Goal: Use online tool/utility

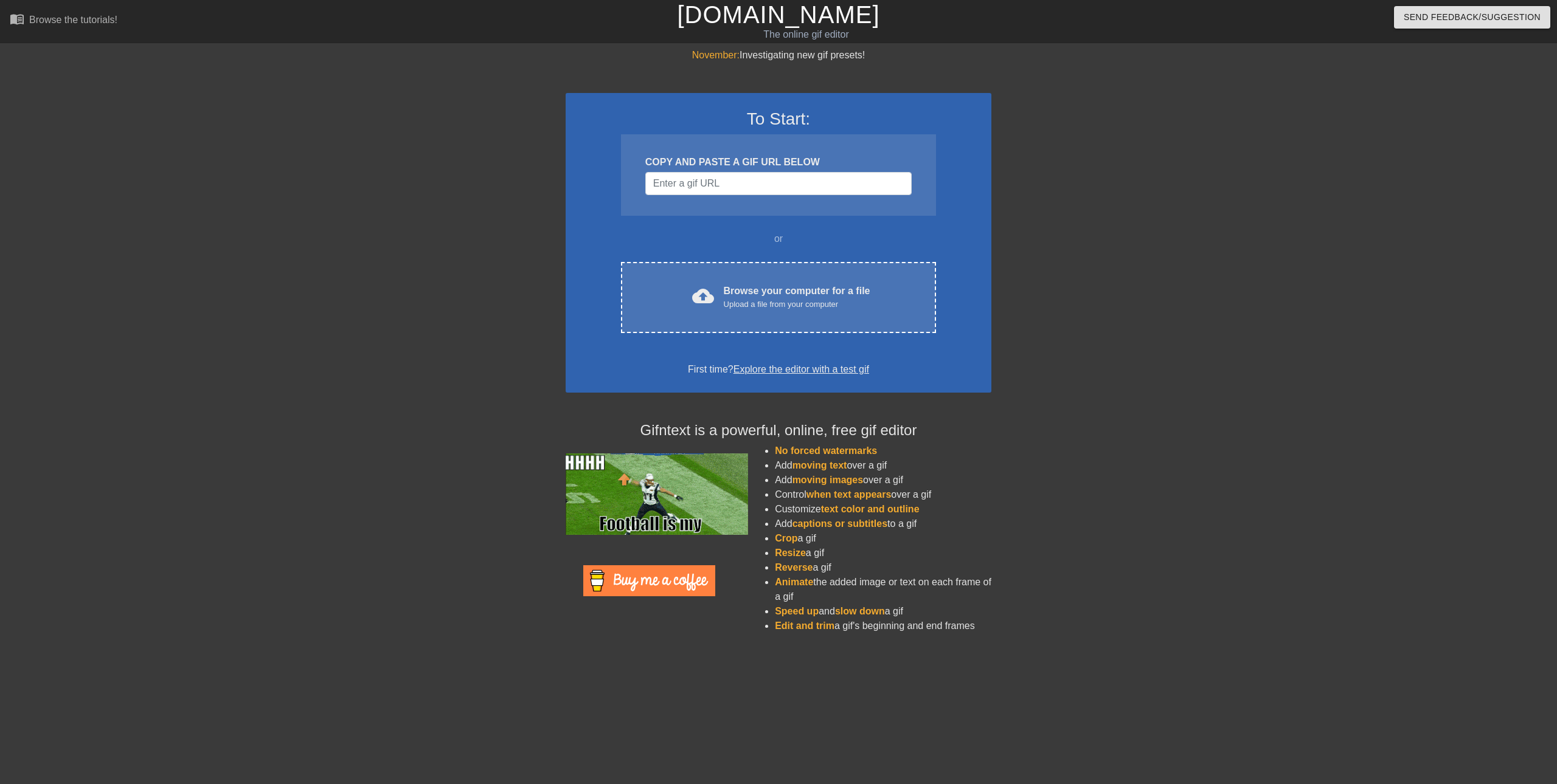
click at [1204, 512] on div "November: Investigating new gif presets! To Start: COPY AND PASTE A GIF URL BEL…" at bounding box center [778, 346] width 1557 height 595
click at [191, 209] on div "November: Investigating new gif presets! To Start: COPY AND PASTE A GIF URL BEL…" at bounding box center [778, 346] width 1557 height 595
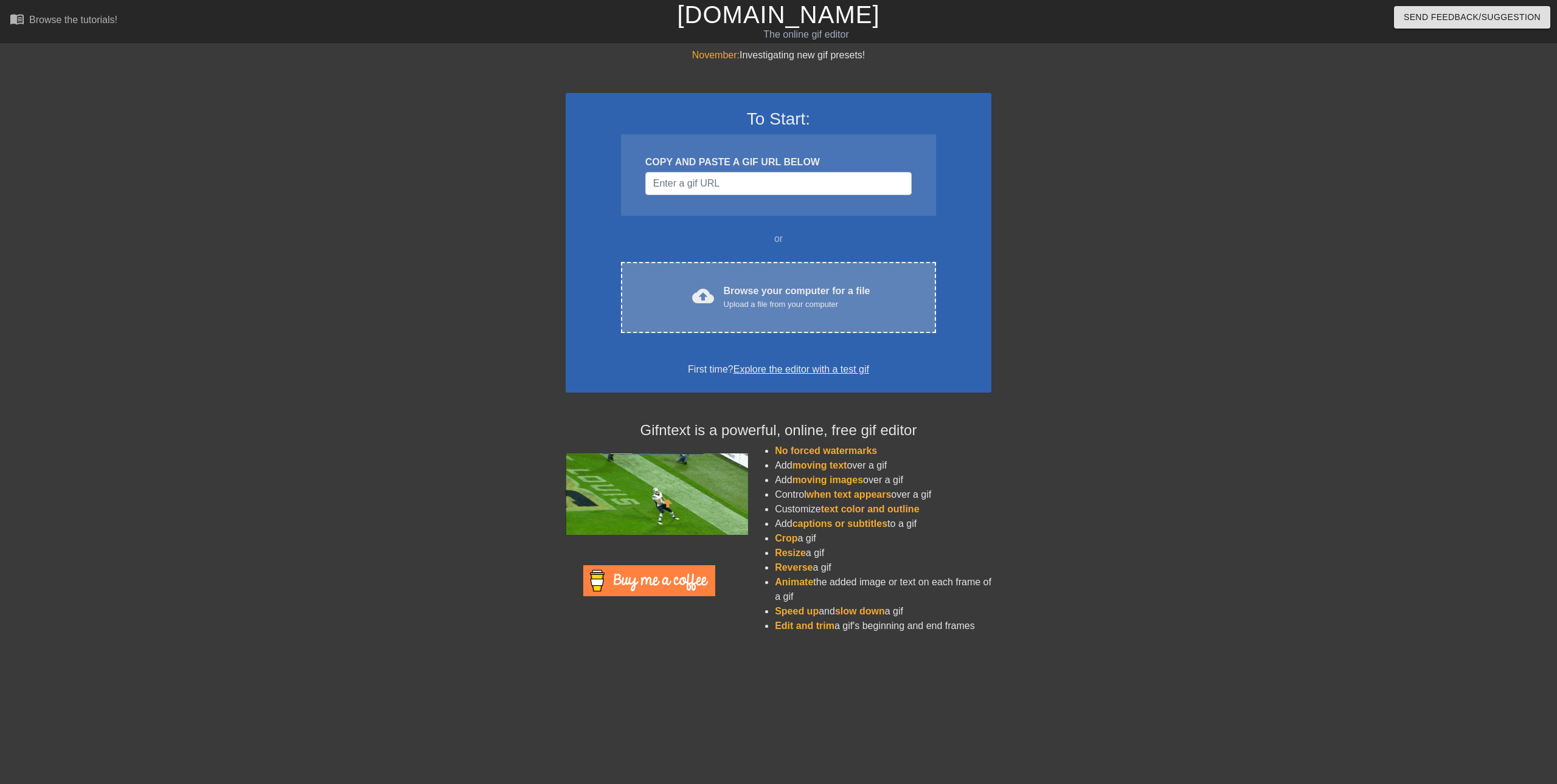
click at [685, 282] on div "cloud_upload Browse your computer for a file Upload a file from your computer C…" at bounding box center [779, 297] width 315 height 71
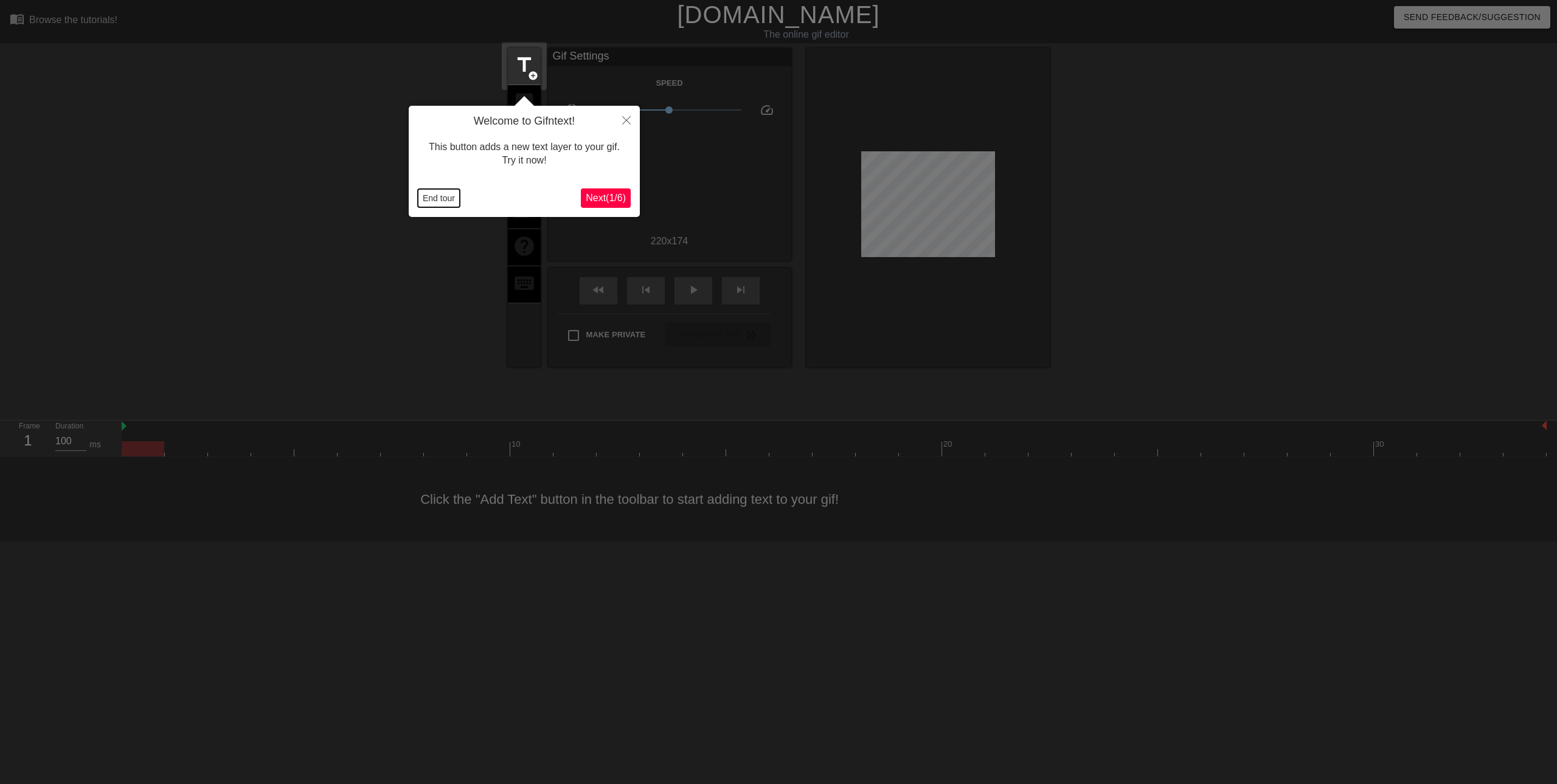
click at [442, 200] on button "End tour" at bounding box center [439, 198] width 42 height 18
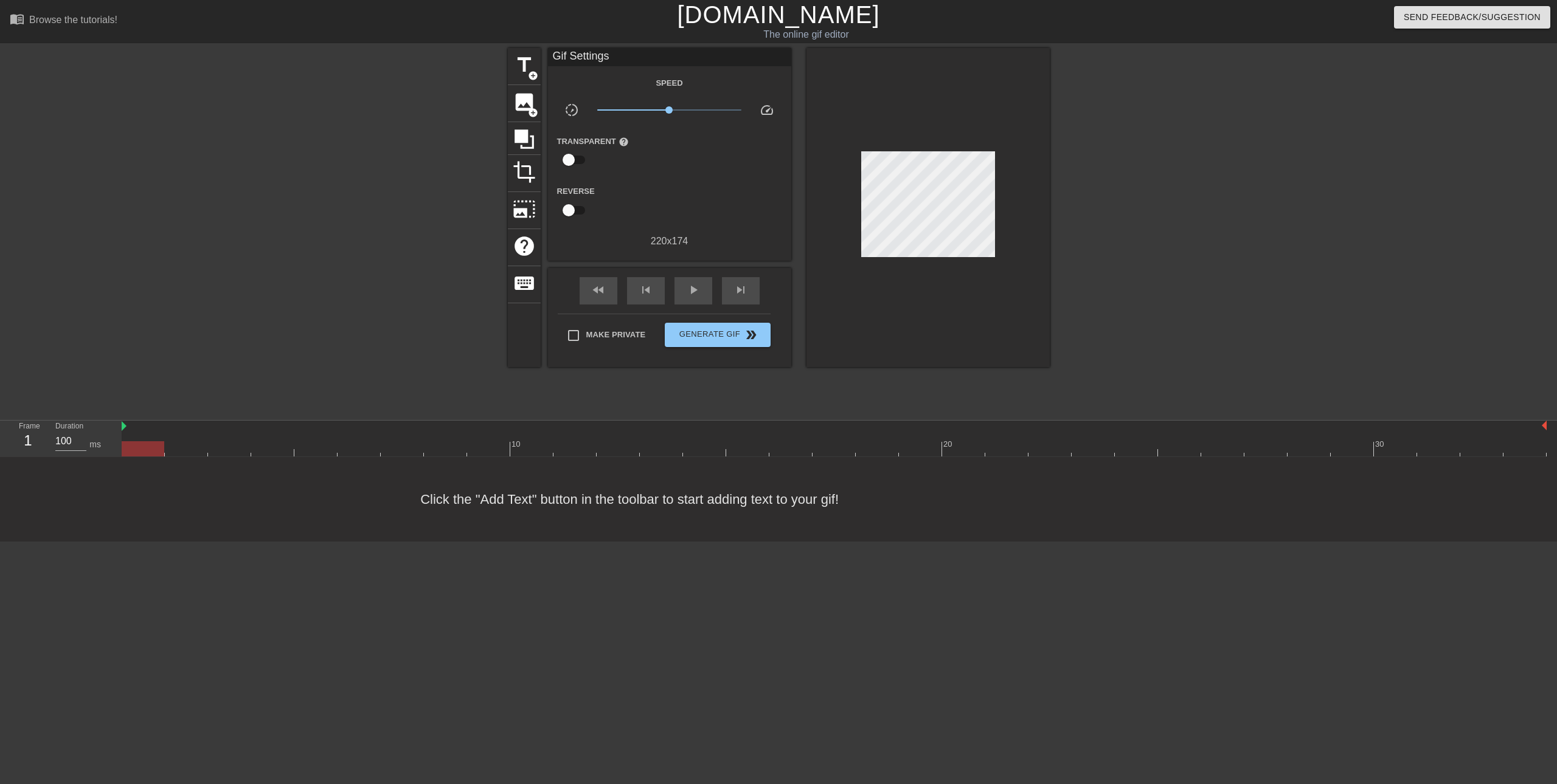
click at [687, 277] on div "fast_rewind skip_previous play_arrow skip_next" at bounding box center [670, 290] width 198 height 46
click at [687, 290] on span "play_arrow" at bounding box center [693, 290] width 14 height 14
click at [687, 290] on span "pause" at bounding box center [693, 290] width 14 height 14
drag, startPoint x: 595, startPoint y: 453, endPoint x: 148, endPoint y: 461, distance: 447.1
click at [148, 457] on div "10 20 30" at bounding box center [839, 439] width 1435 height 36
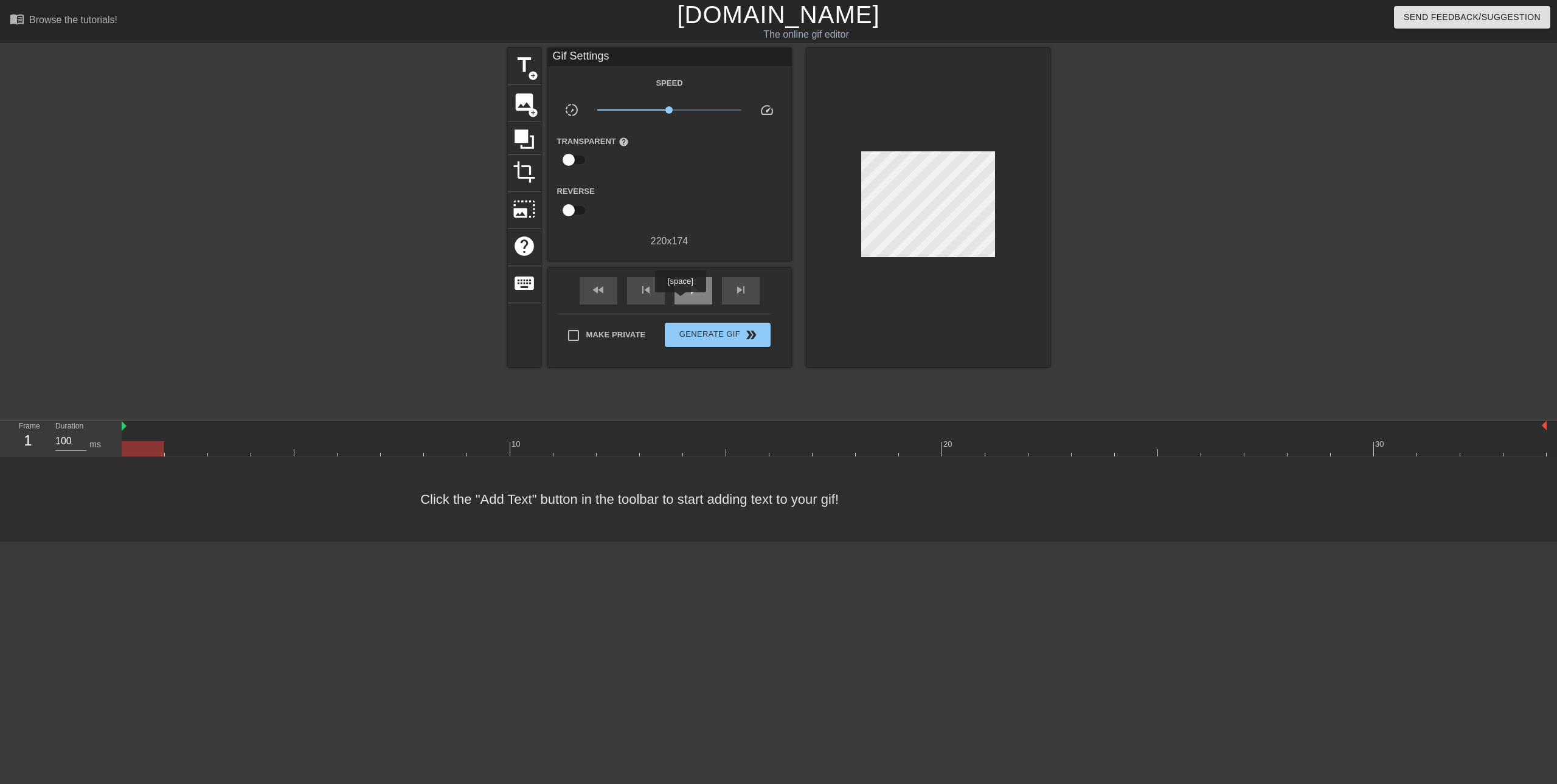
click at [680, 297] on div "play_arrow" at bounding box center [693, 291] width 38 height 28
click at [680, 297] on div "pause" at bounding box center [693, 291] width 38 height 28
click at [680, 297] on div "play_arrow" at bounding box center [693, 291] width 38 height 28
click at [680, 297] on div "pause" at bounding box center [693, 291] width 38 height 28
click at [148, 451] on div at bounding box center [834, 449] width 1425 height 15
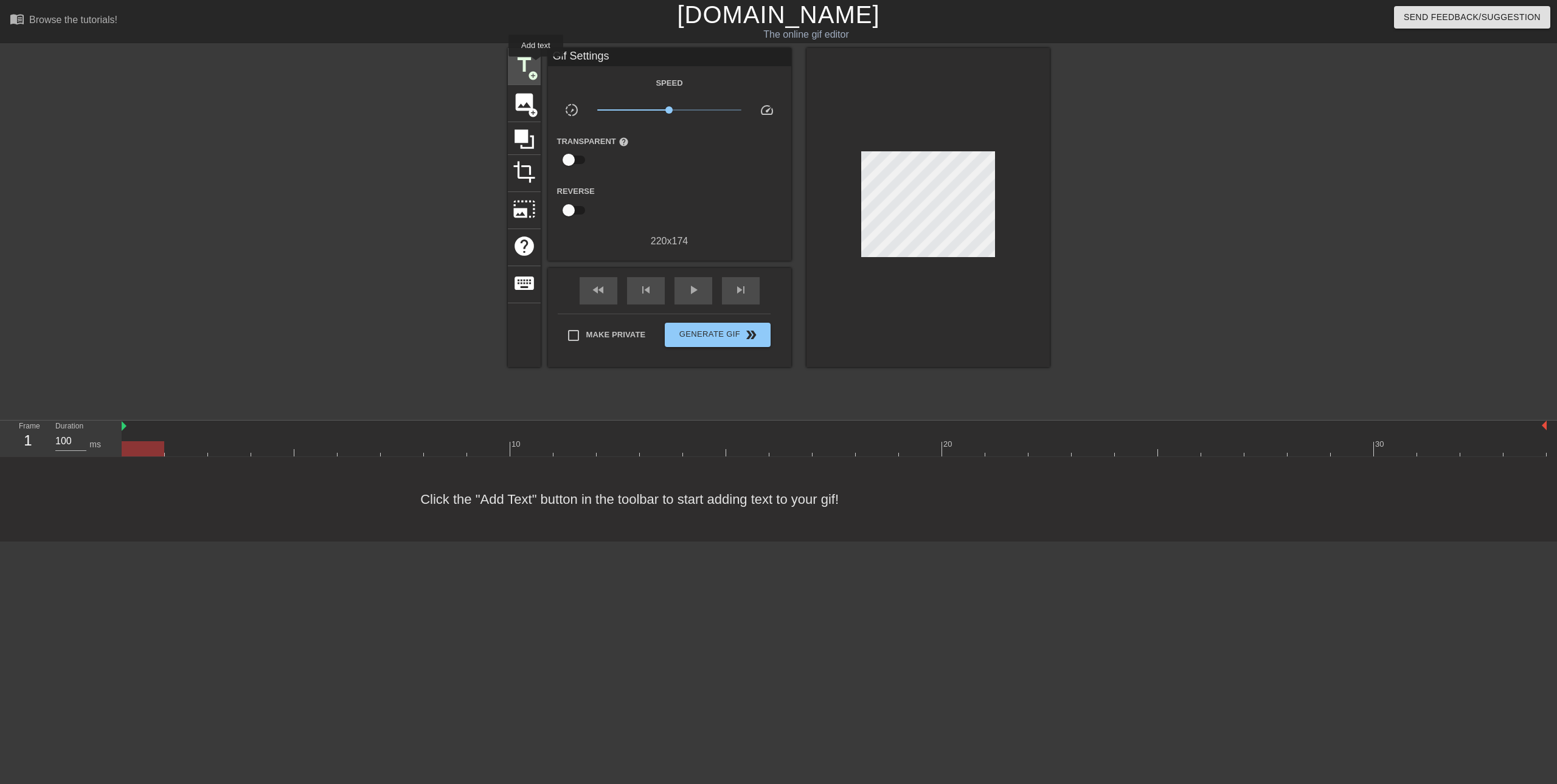
click at [534, 60] on div "title add_circle" at bounding box center [524, 66] width 33 height 37
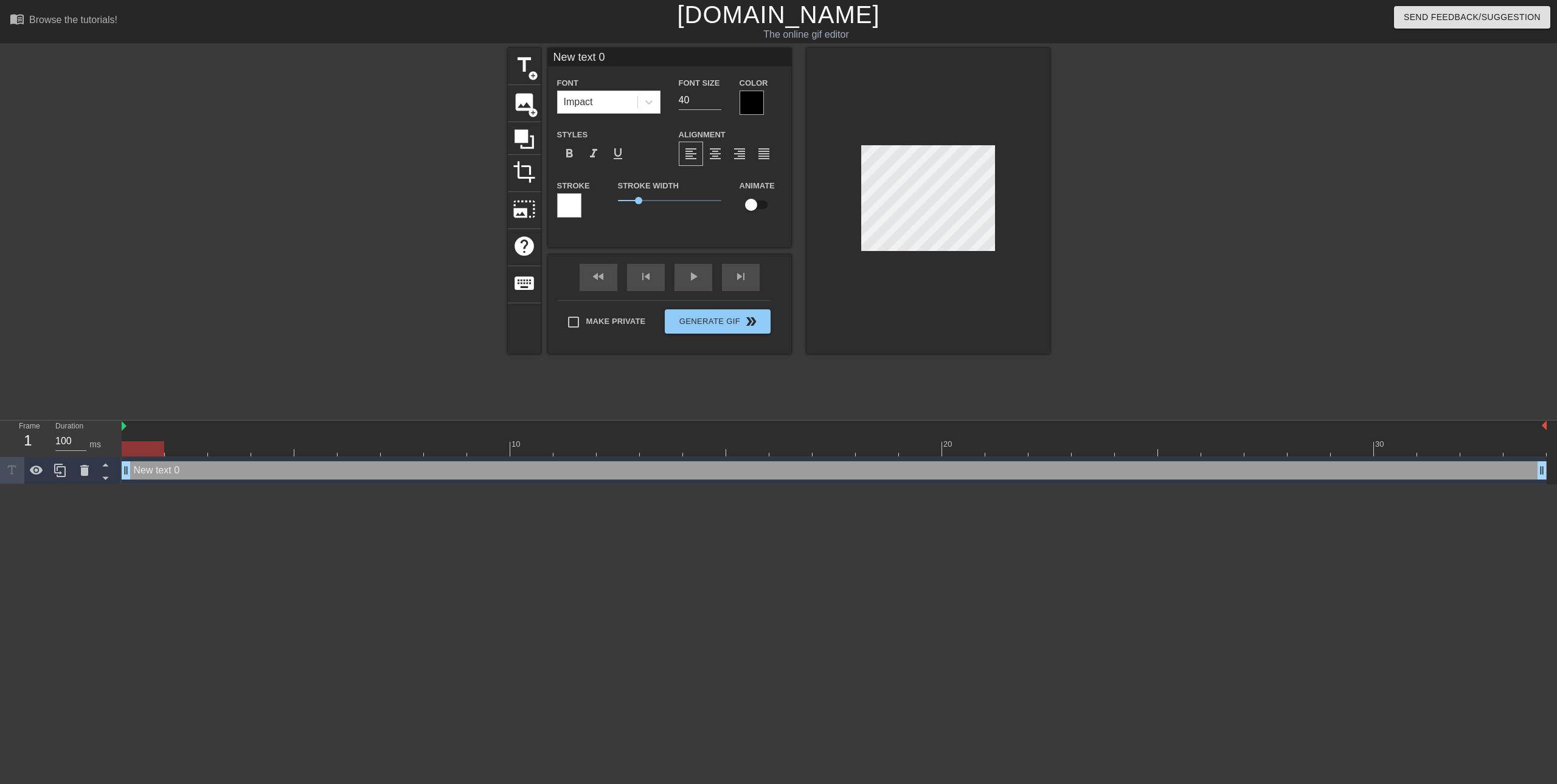
click at [754, 95] on div at bounding box center [751, 102] width 24 height 24
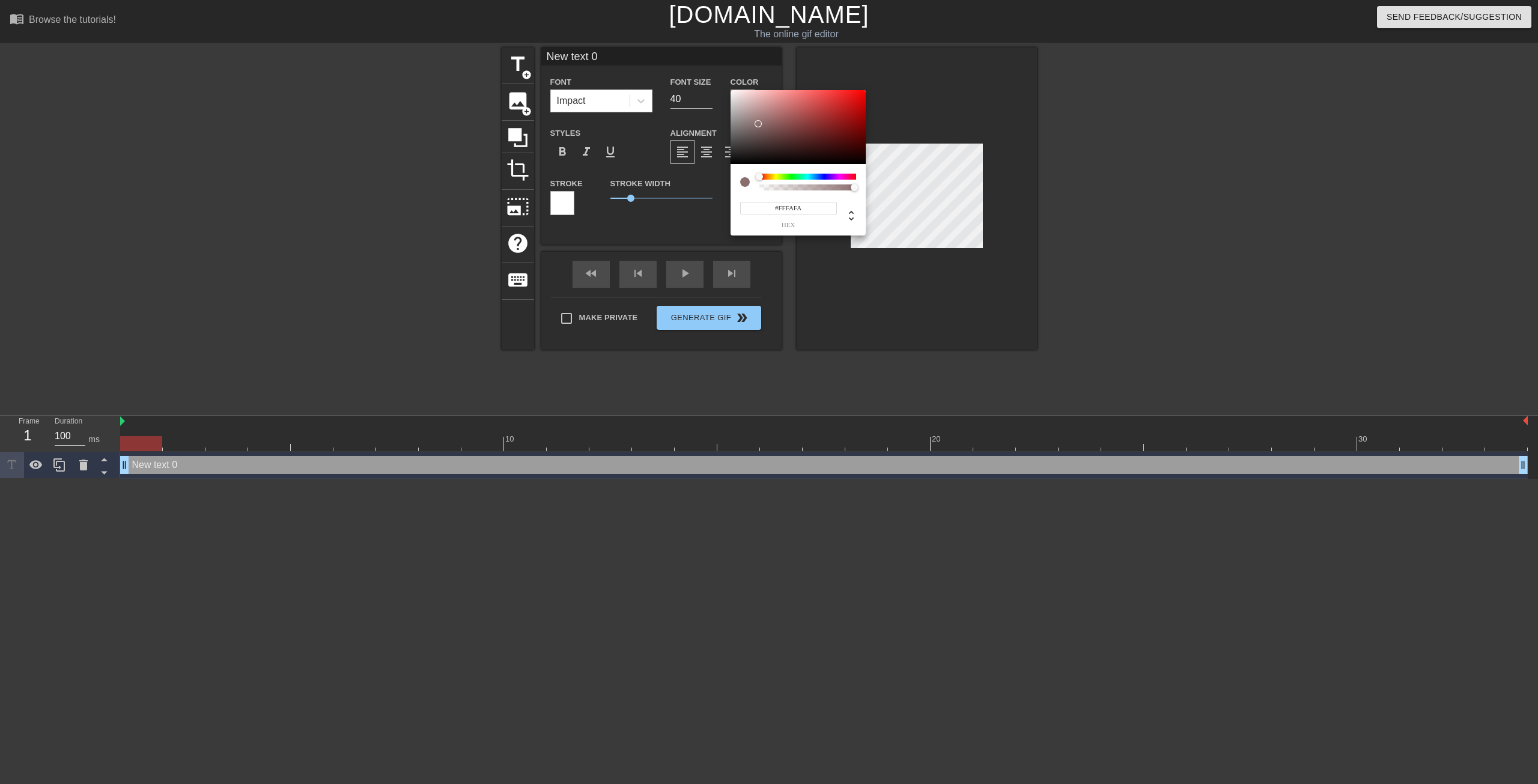
type input "#FFFFFF"
drag, startPoint x: 772, startPoint y: 145, endPoint x: 711, endPoint y: 62, distance: 103.0
click at [711, 62] on div "#FFFFFF hex" at bounding box center [769, 392] width 1538 height 784
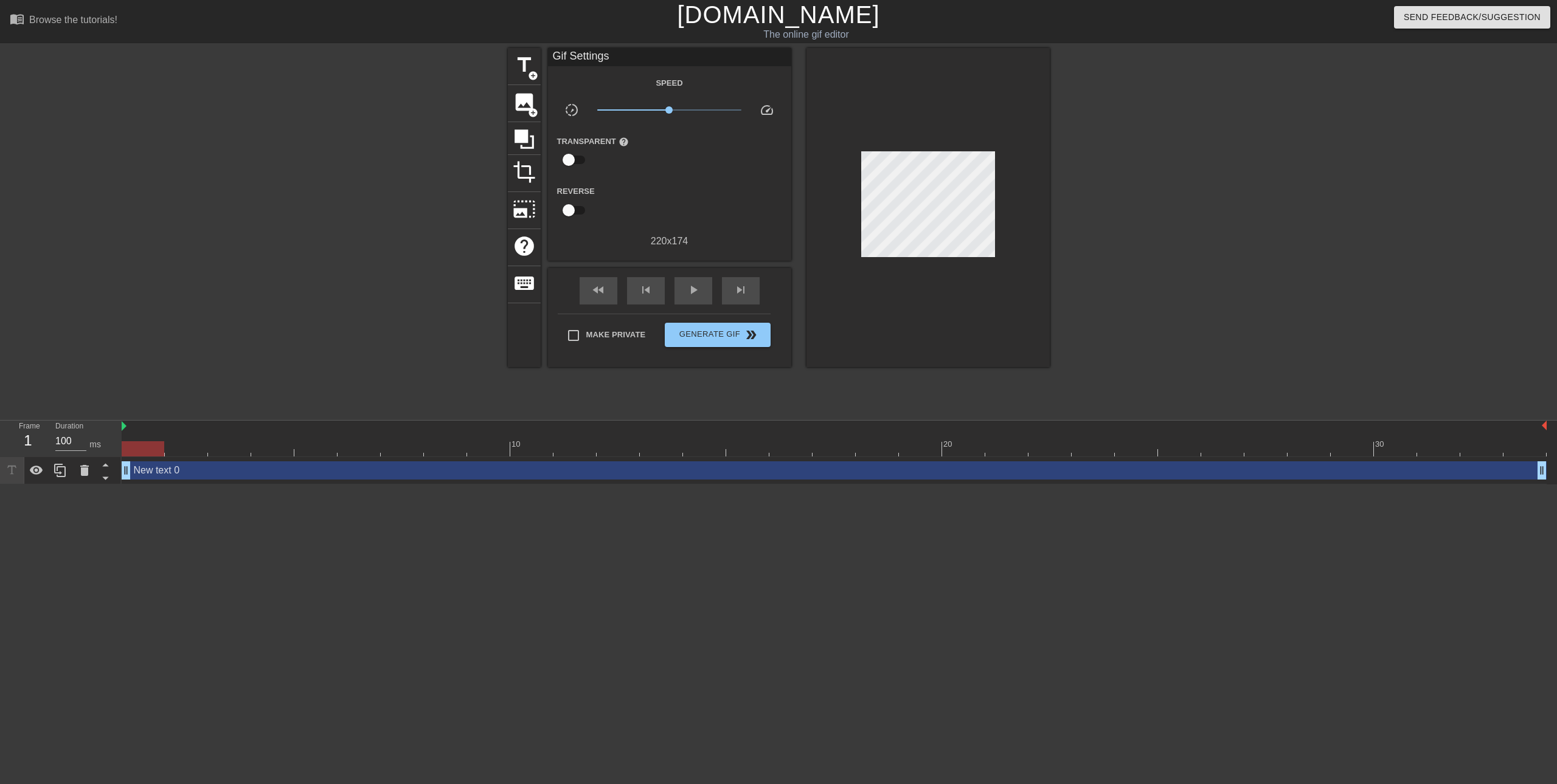
click at [177, 470] on div "New text 0 drag_handle drag_handle" at bounding box center [834, 470] width 1425 height 18
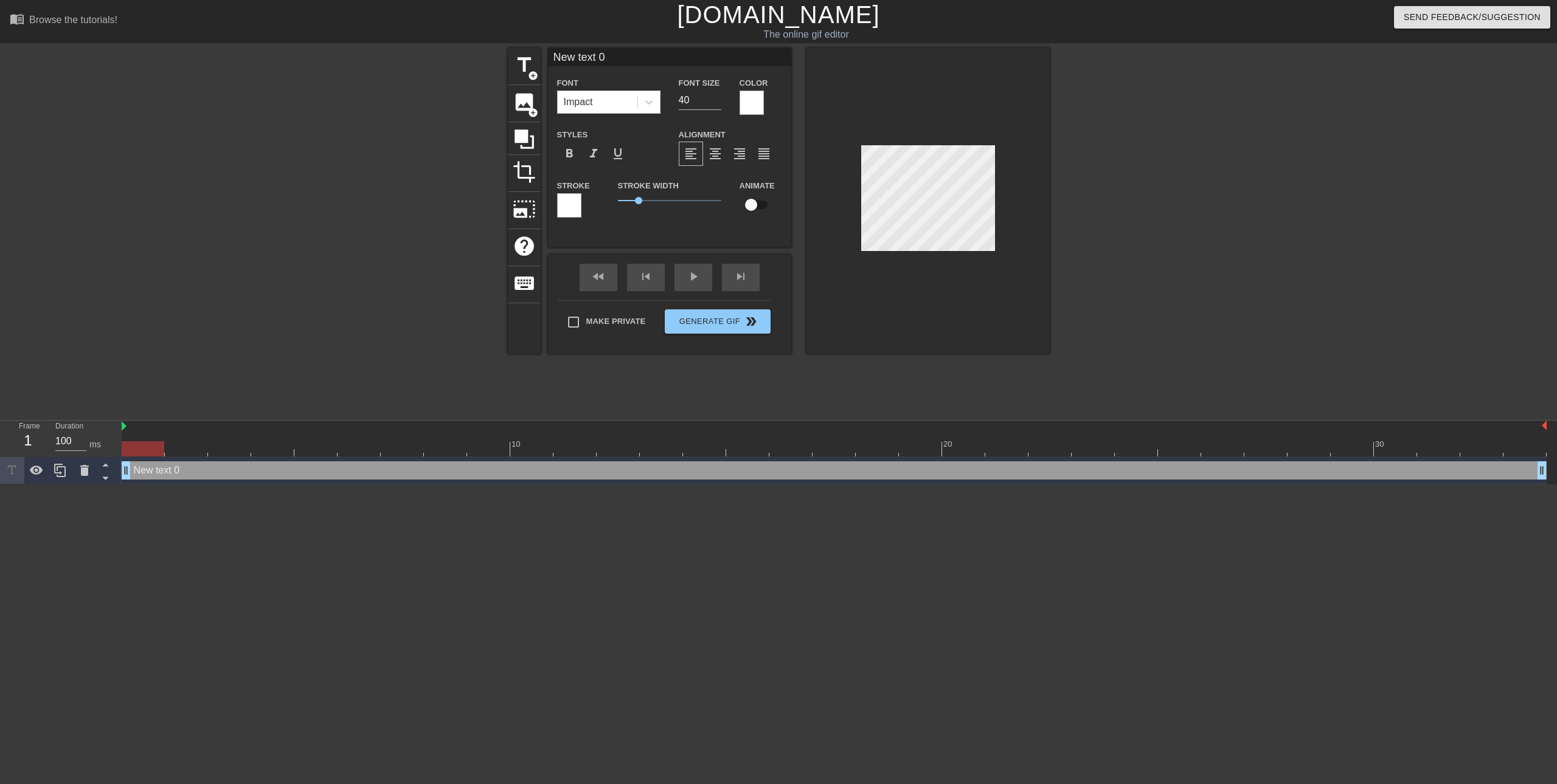
click at [569, 203] on div at bounding box center [569, 205] width 24 height 24
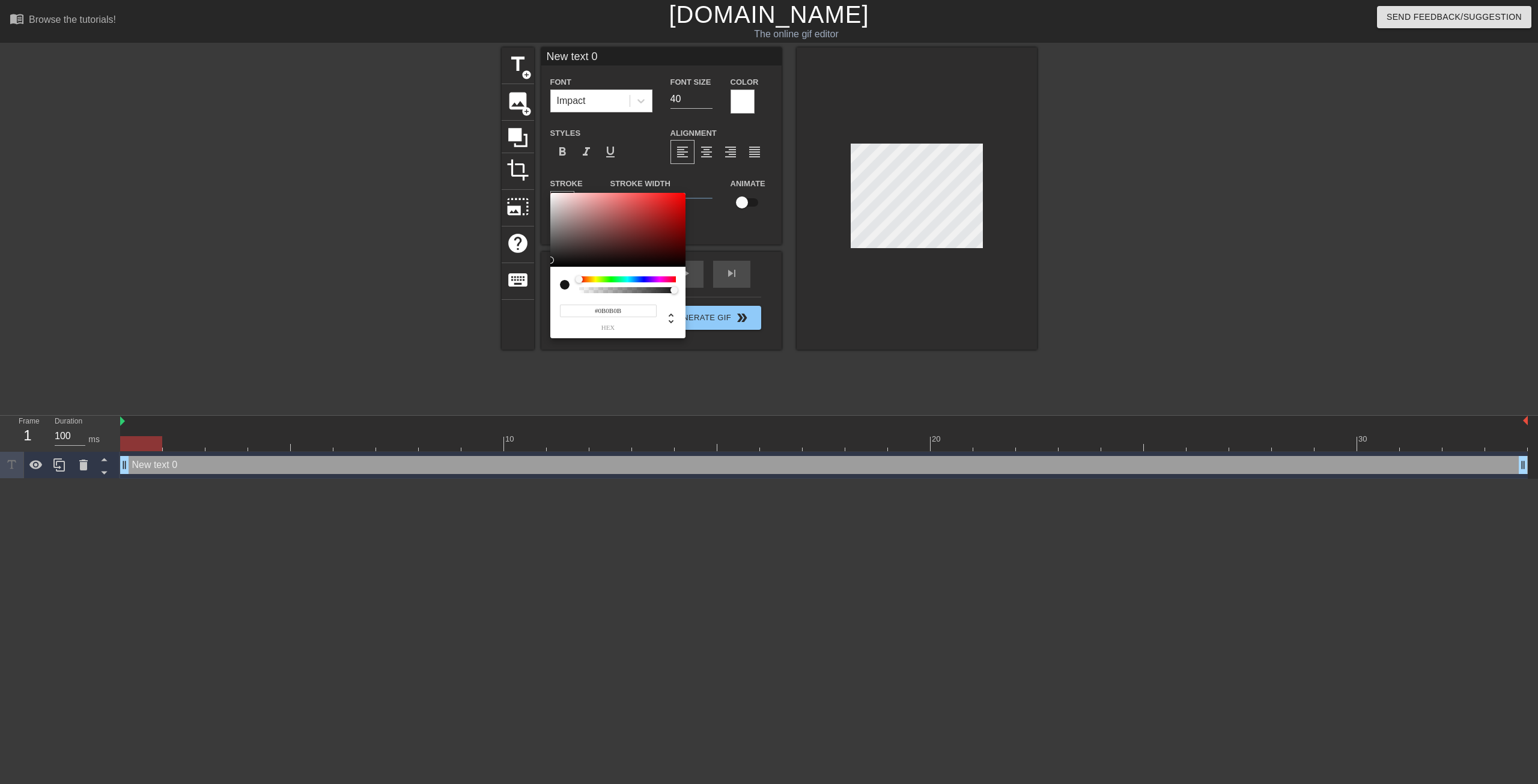
type input "#000000"
drag, startPoint x: 586, startPoint y: 231, endPoint x: 516, endPoint y: 296, distance: 95.5
click at [516, 296] on div "#000000 hex" at bounding box center [769, 392] width 1538 height 784
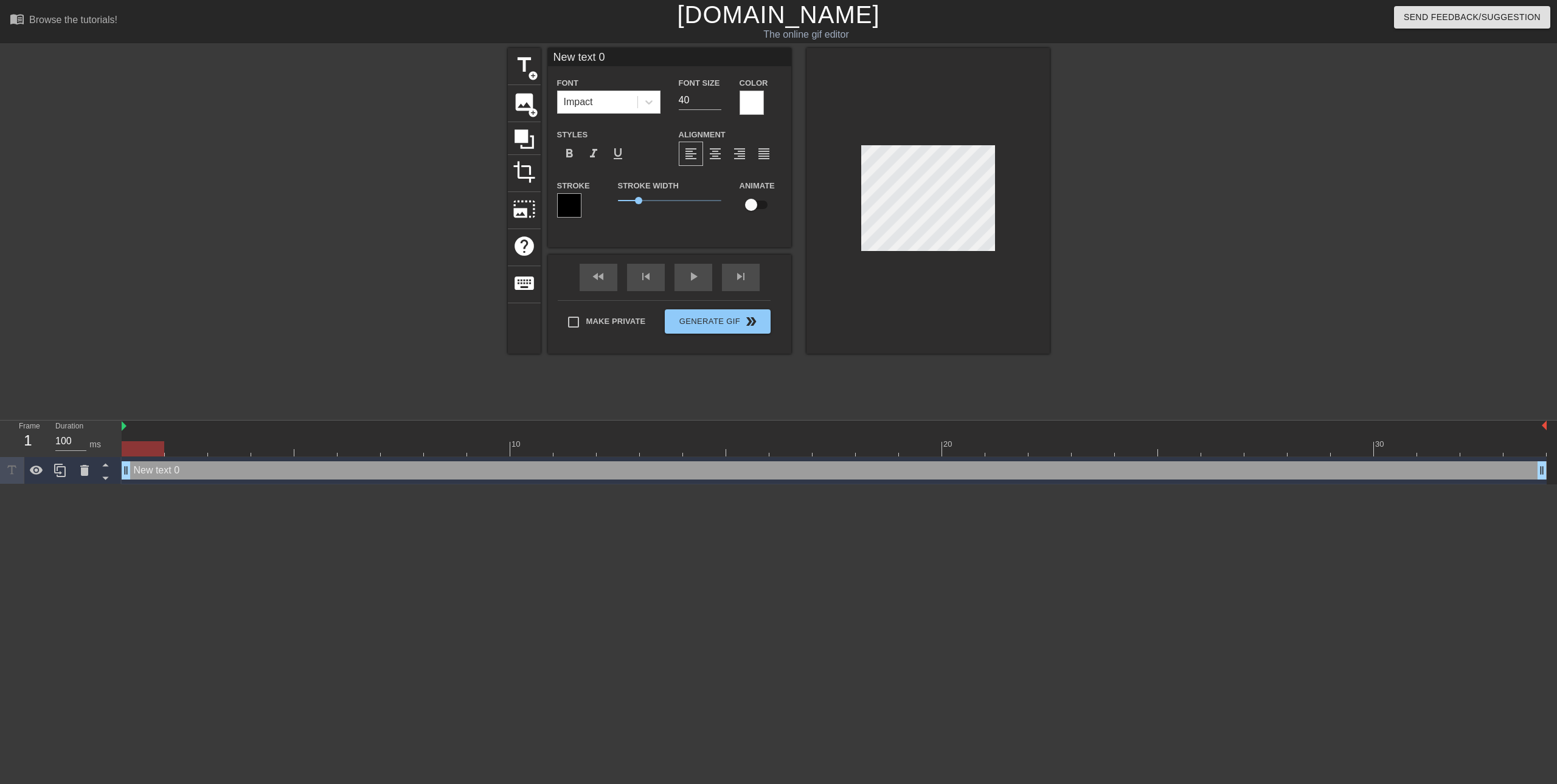
scroll to position [2, 3]
type input "N"
type textarea "N"
type input "Ne"
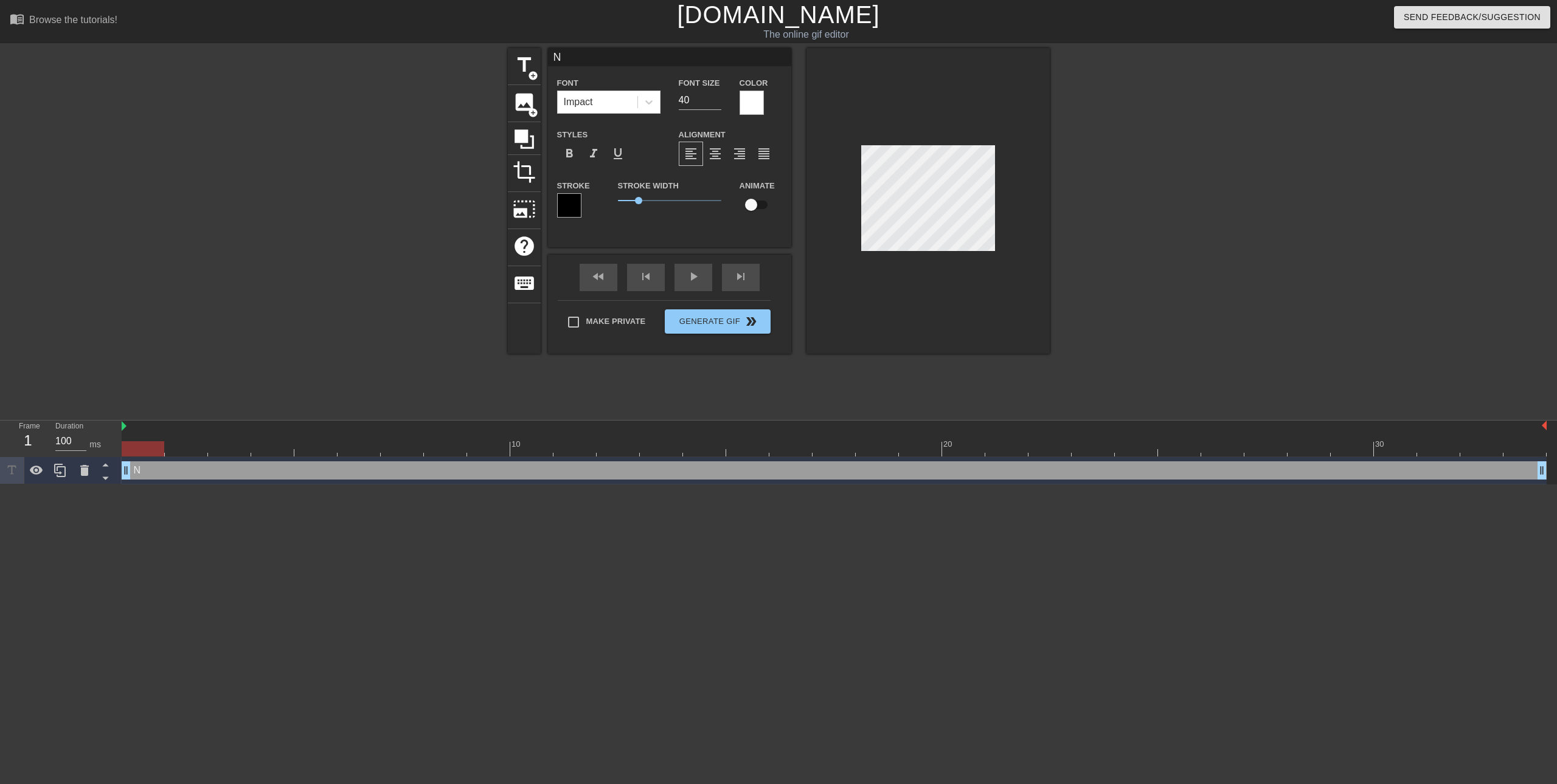
type textarea "Ne"
type input "New"
type textarea "New"
type input "New"
type textarea "New"
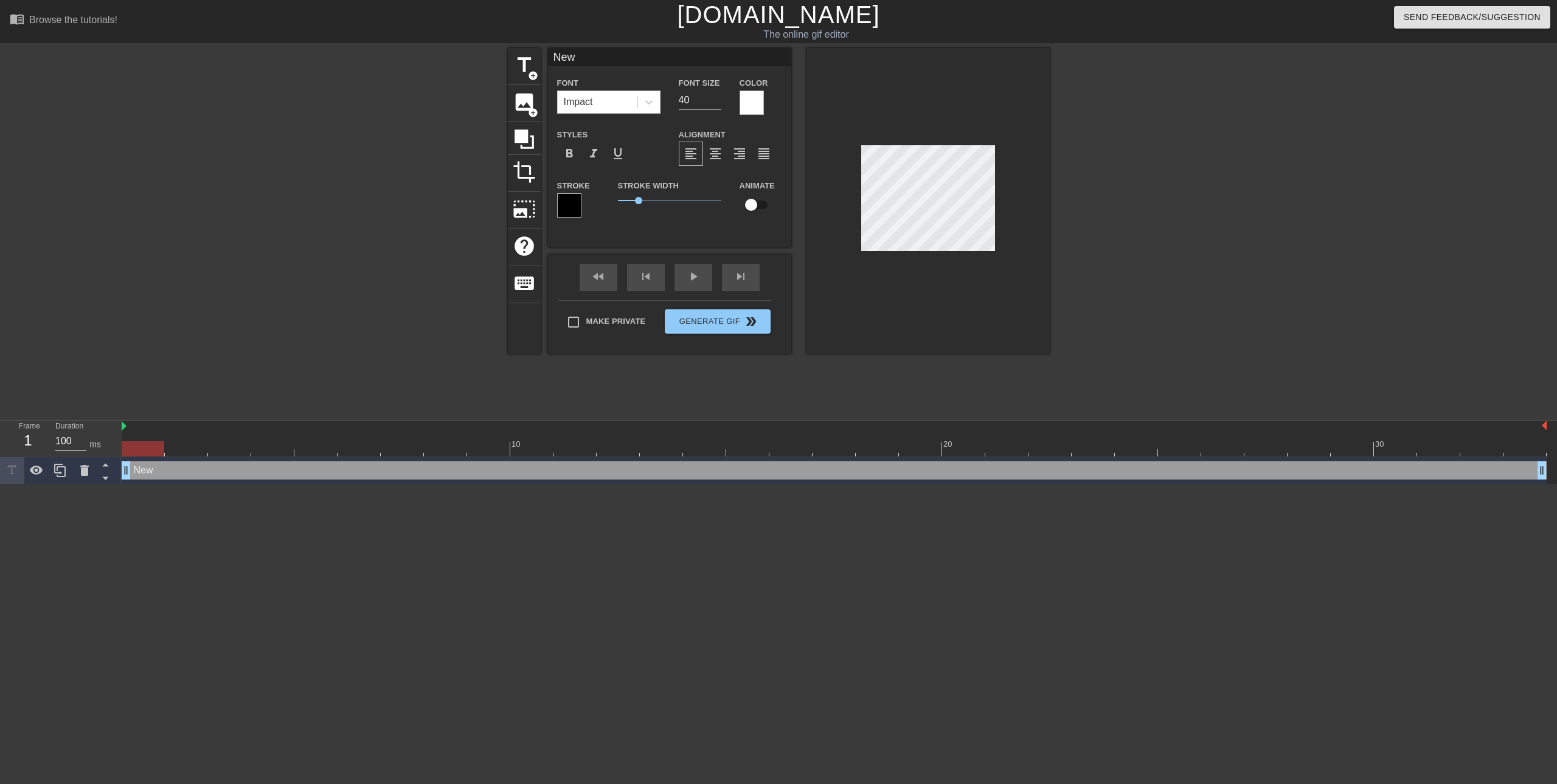
type input "NewP"
type textarea "New P"
type input "NewPa"
type textarea "New Pa"
type input "NewPat"
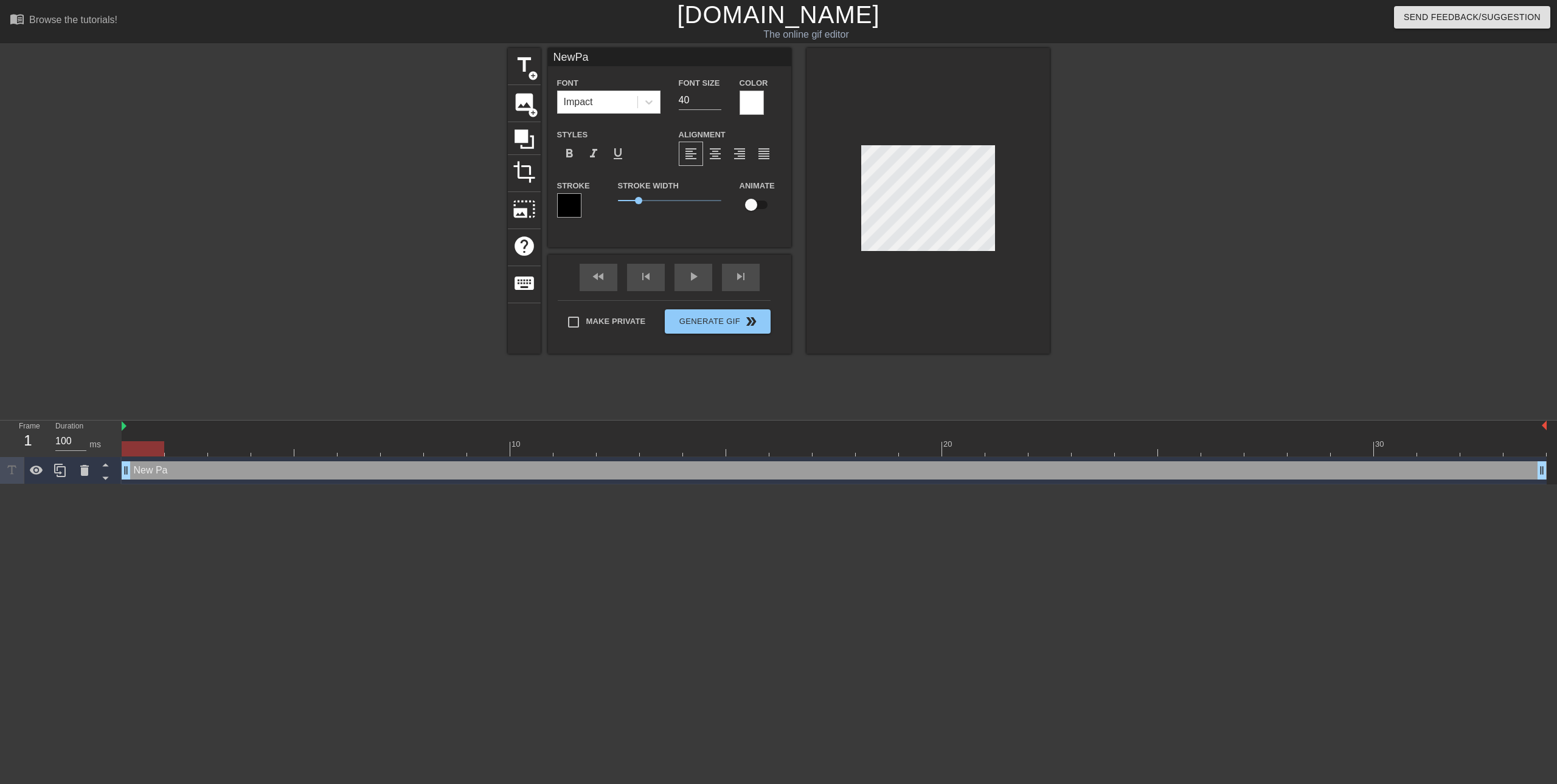
type textarea "New Pat"
type input "NewPatc"
type textarea "New Patc"
type input "NewPatch"
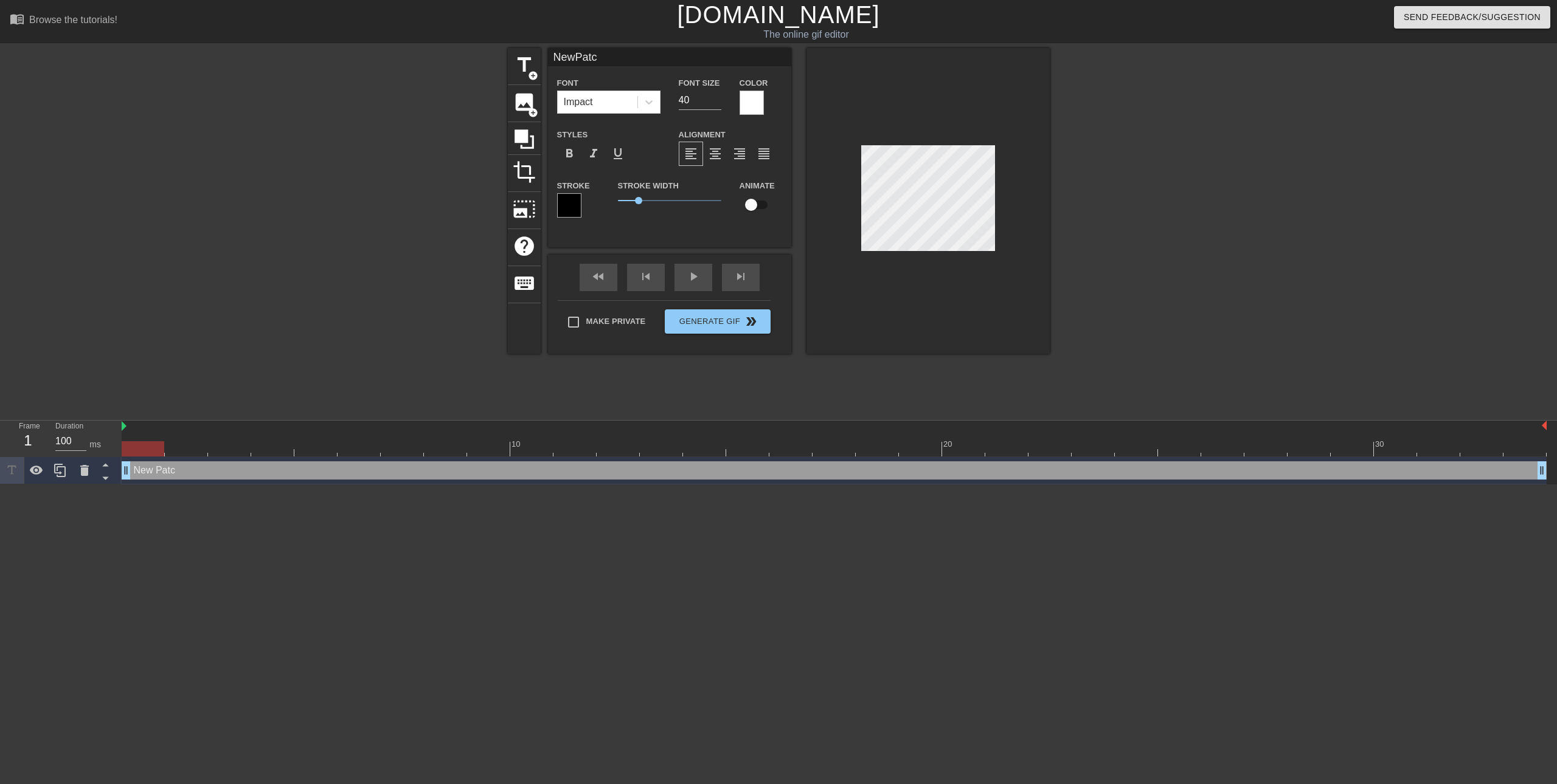
type textarea "New Patch"
type input "NewPatche"
type textarea "New Patche"
type input "NewPatches"
type textarea "New Patches"
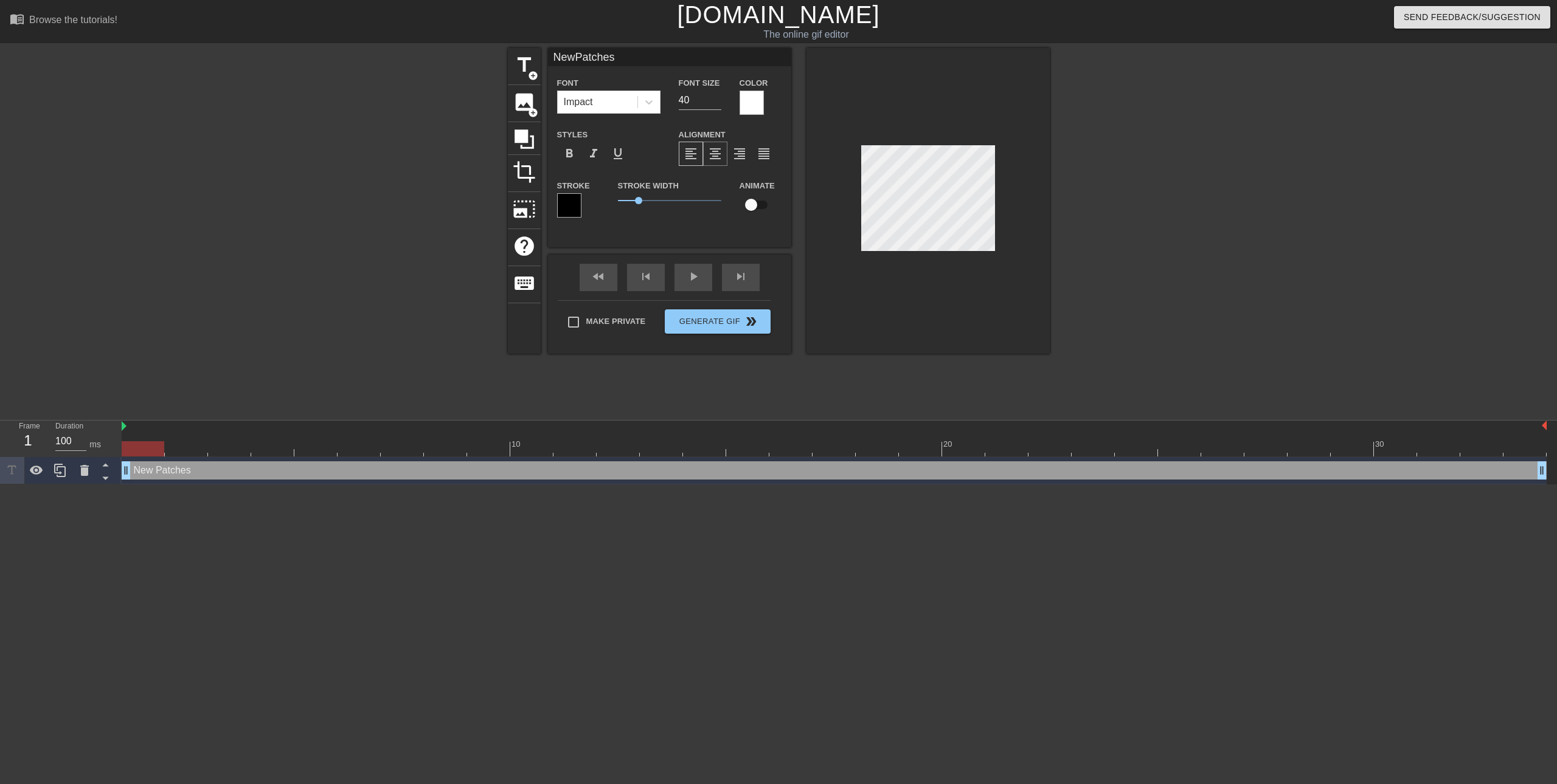
click at [719, 148] on span "format_align_center" at bounding box center [715, 154] width 14 height 14
click at [708, 105] on input "40" at bounding box center [700, 100] width 43 height 19
type input "NewPatches"
type input "39"
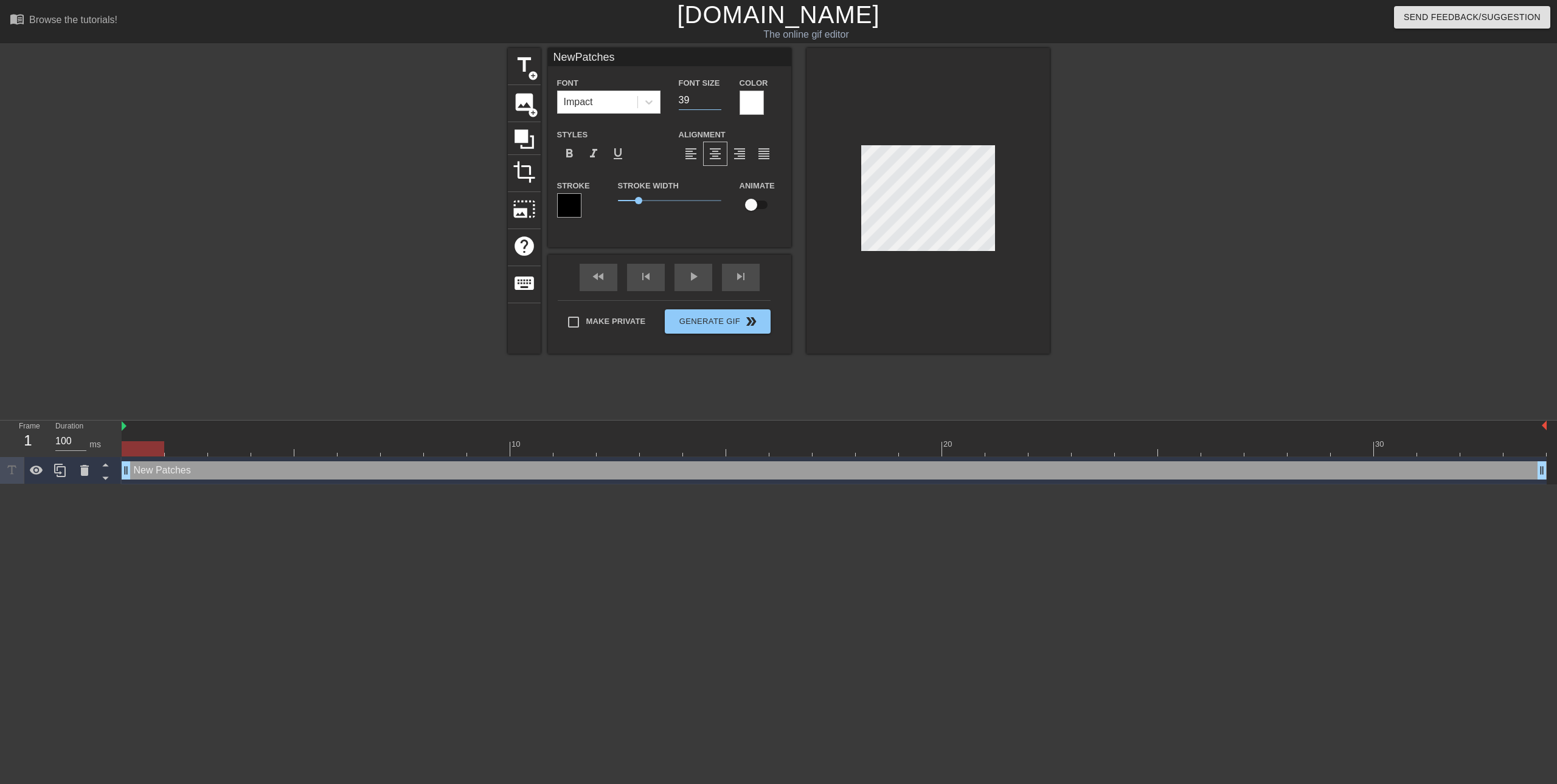
click at [719, 102] on input "39" at bounding box center [700, 100] width 43 height 19
type input "NewPatches"
type input "38"
click at [719, 102] on input "38" at bounding box center [700, 100] width 43 height 19
type input "NewPatches"
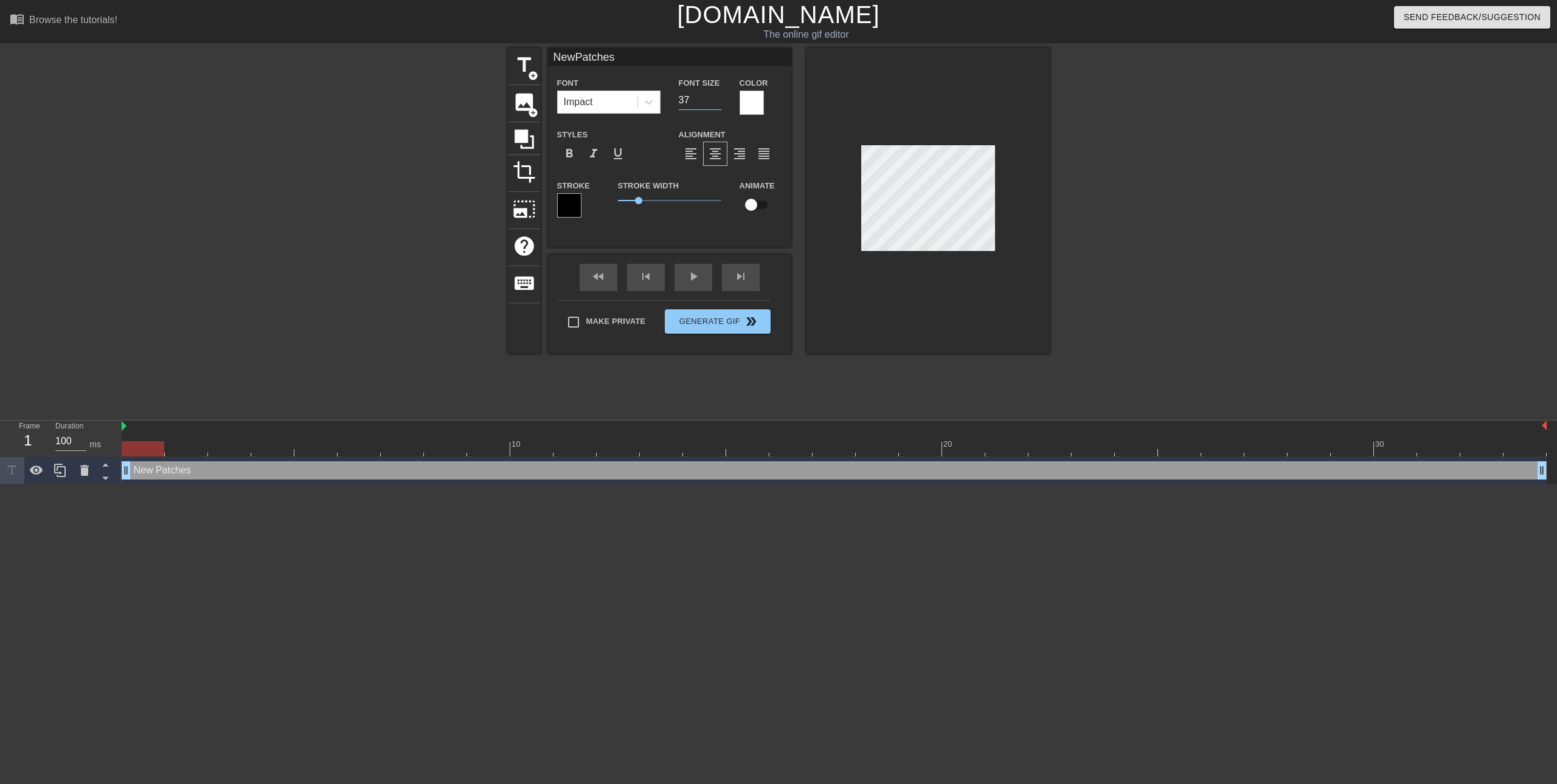
type input "37"
click at [719, 102] on input "37" at bounding box center [700, 100] width 43 height 19
type input "NewPatches"
type input "36"
click at [719, 102] on input "36" at bounding box center [700, 100] width 43 height 19
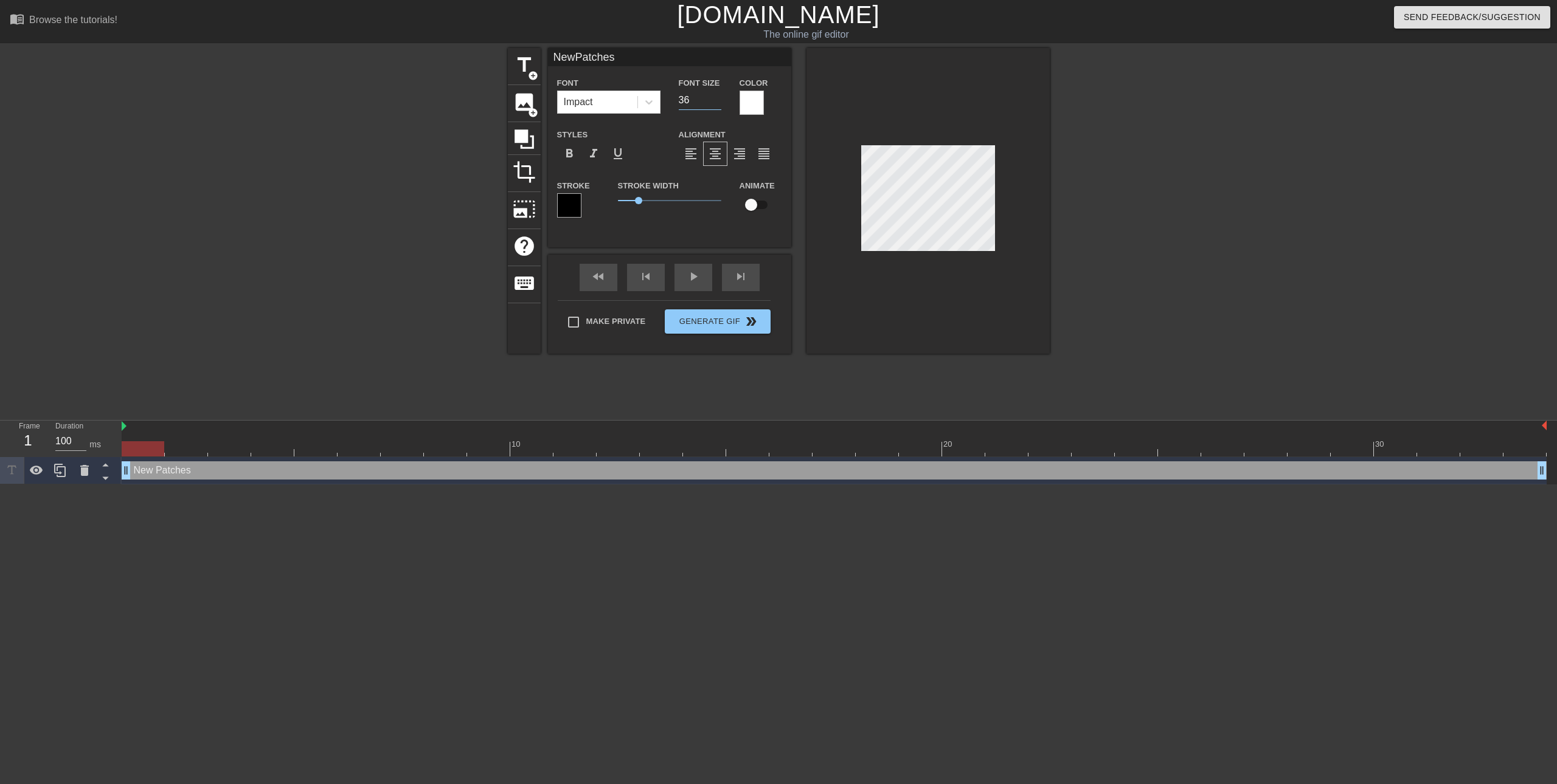
type input "NewPatches"
type input "35"
type input "NewPatches"
type input "34"
type input "NewPatches"
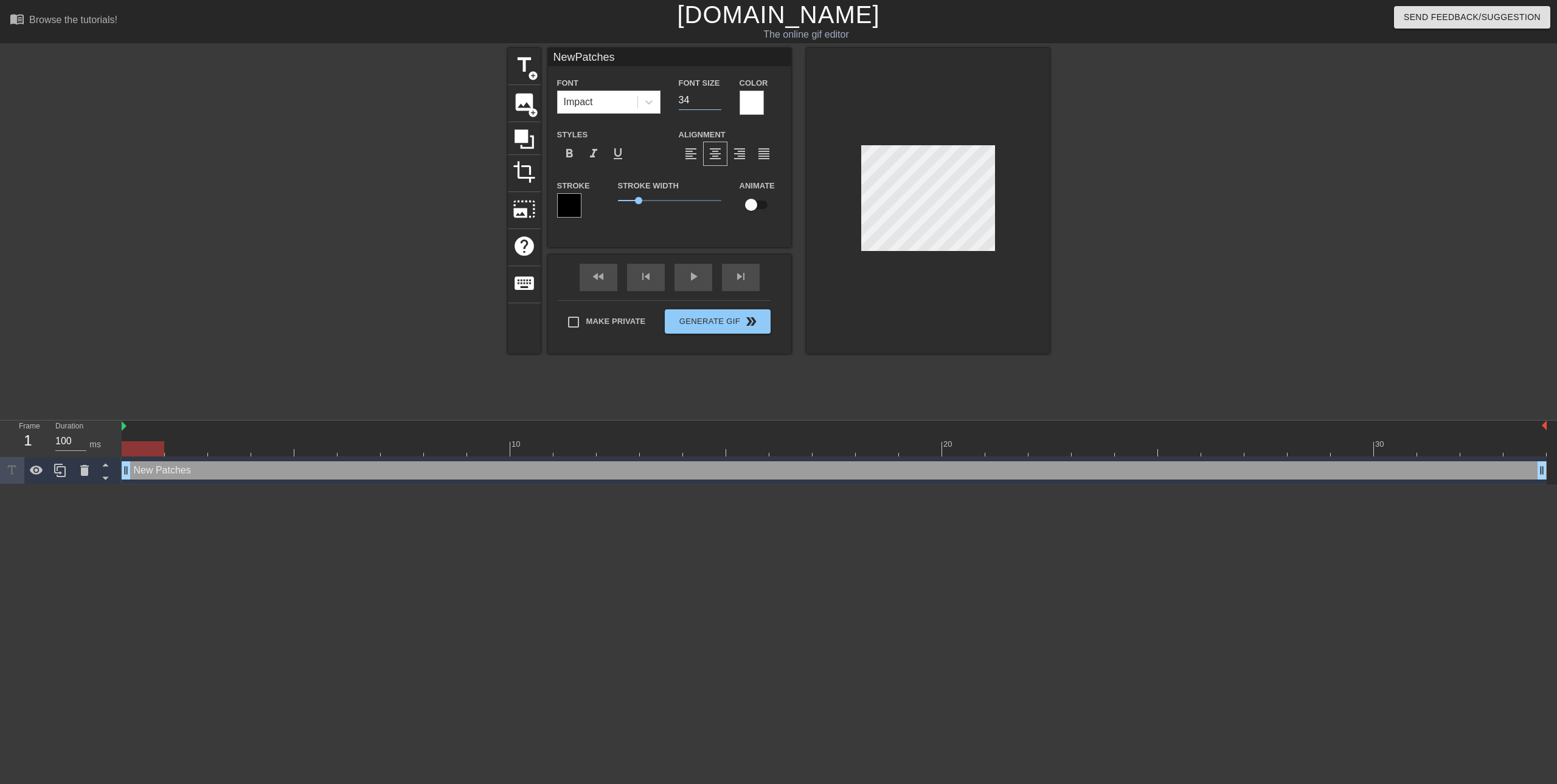
type input "33"
type input "NewPatches"
type input "32"
type input "NewPatches"
type input "31"
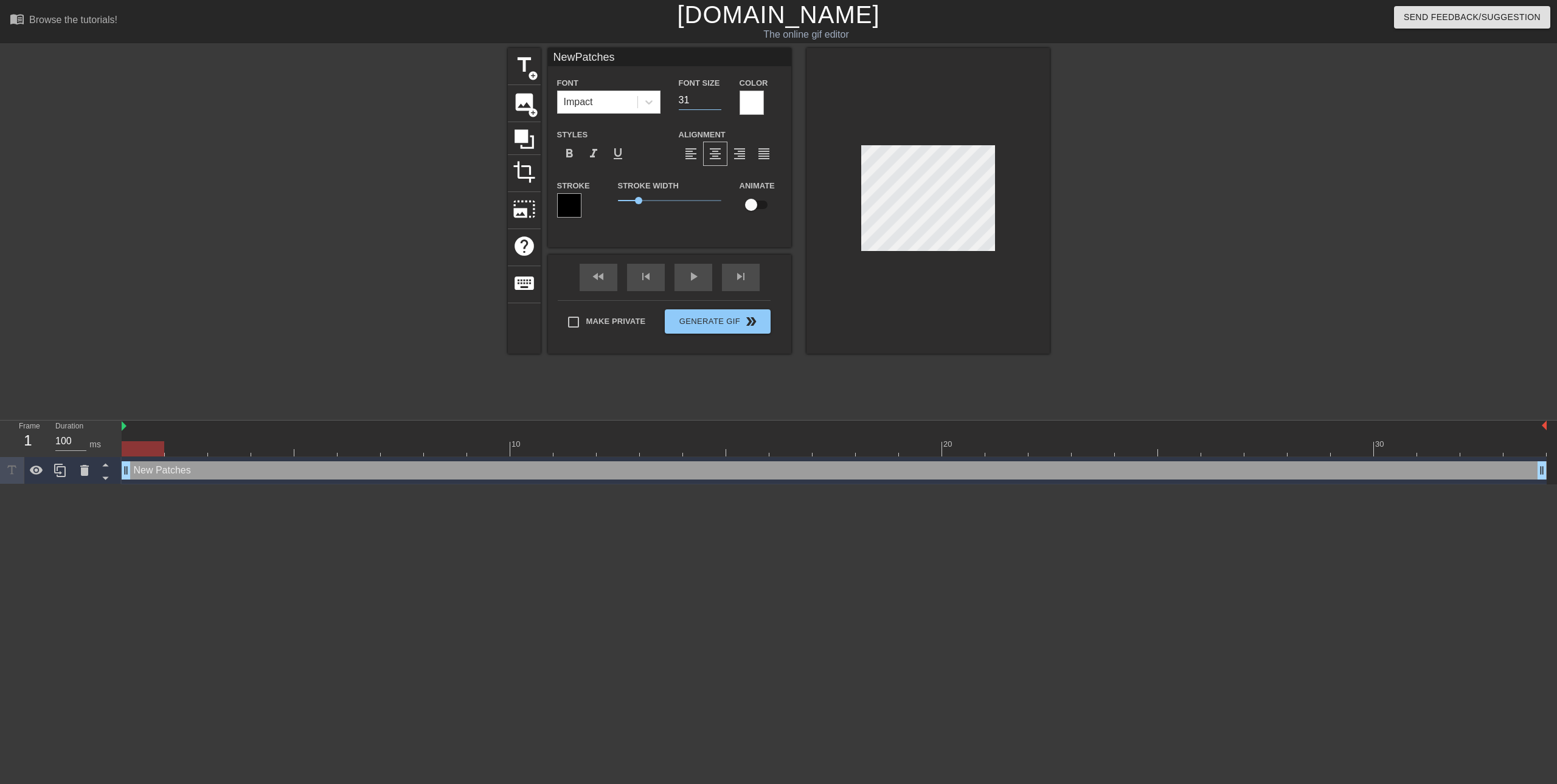
type input "NewPatches"
type input "30"
type input "NewPatches"
type input "29"
type input "NewPatches"
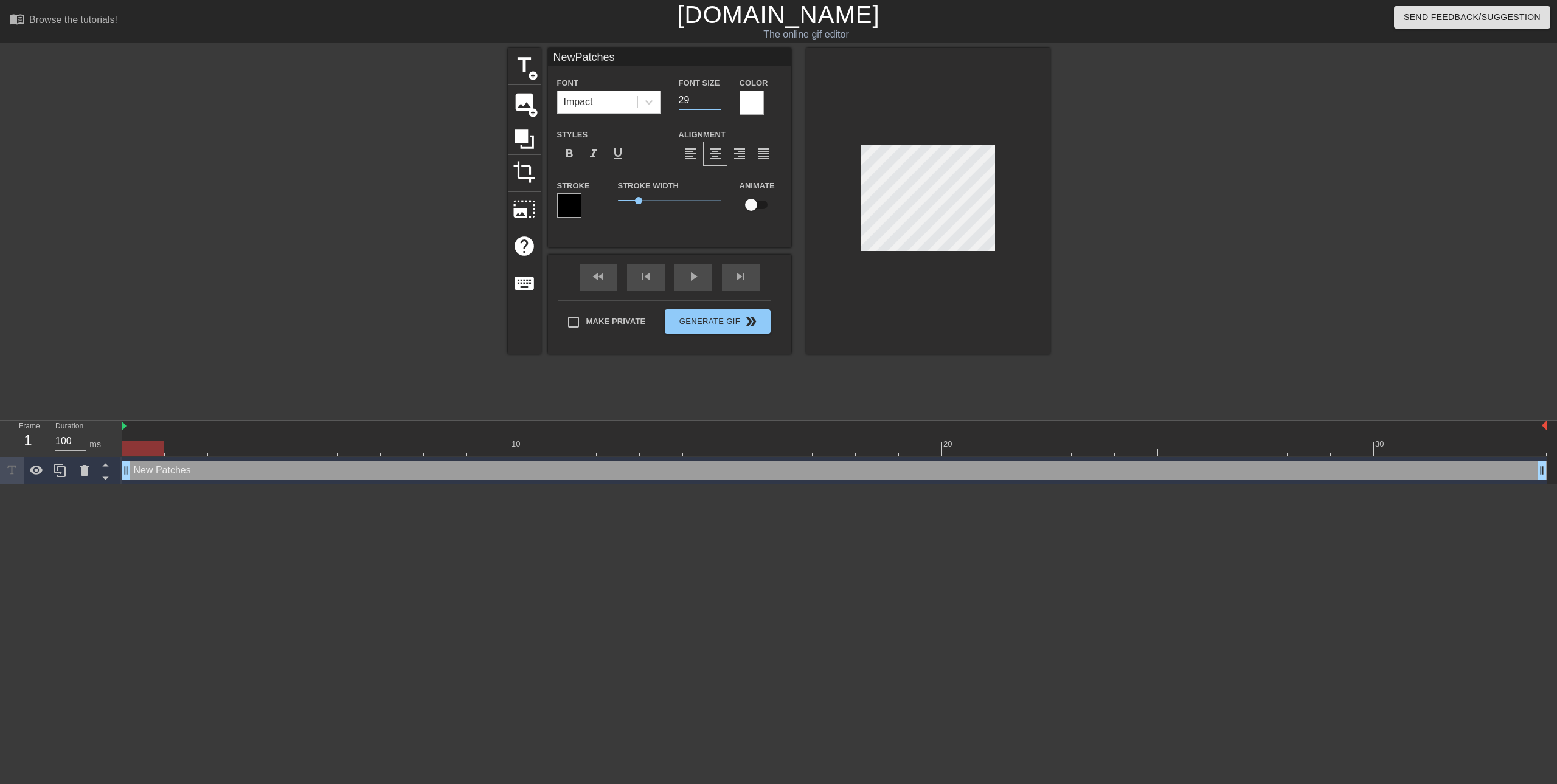
type input "28"
type input "NewPatches"
type input "27"
type input "NewPatches"
type input "26"
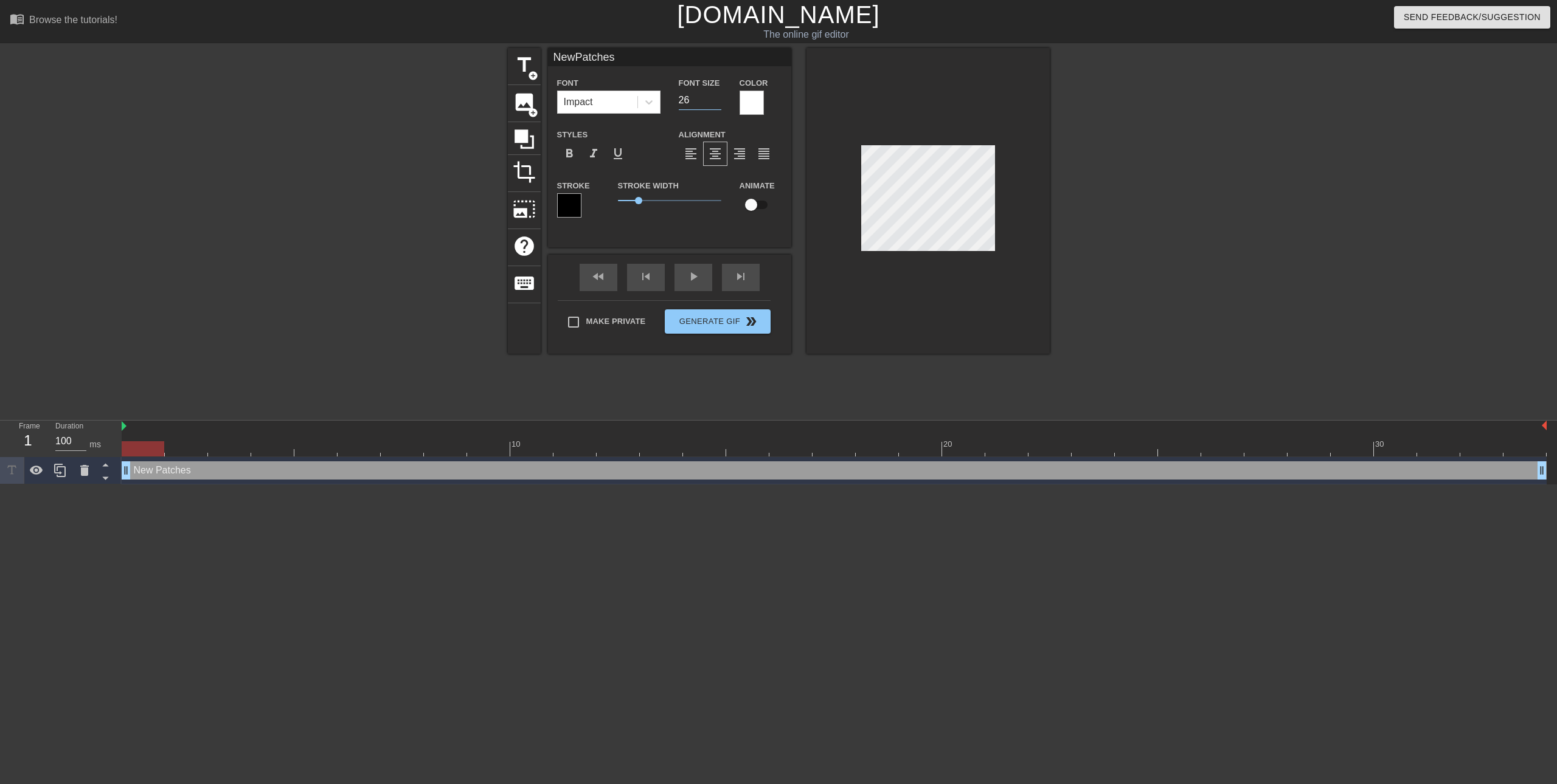
type input "NewPatches"
type input "25"
type input "NewPatches"
type input "24"
type input "NewPatches"
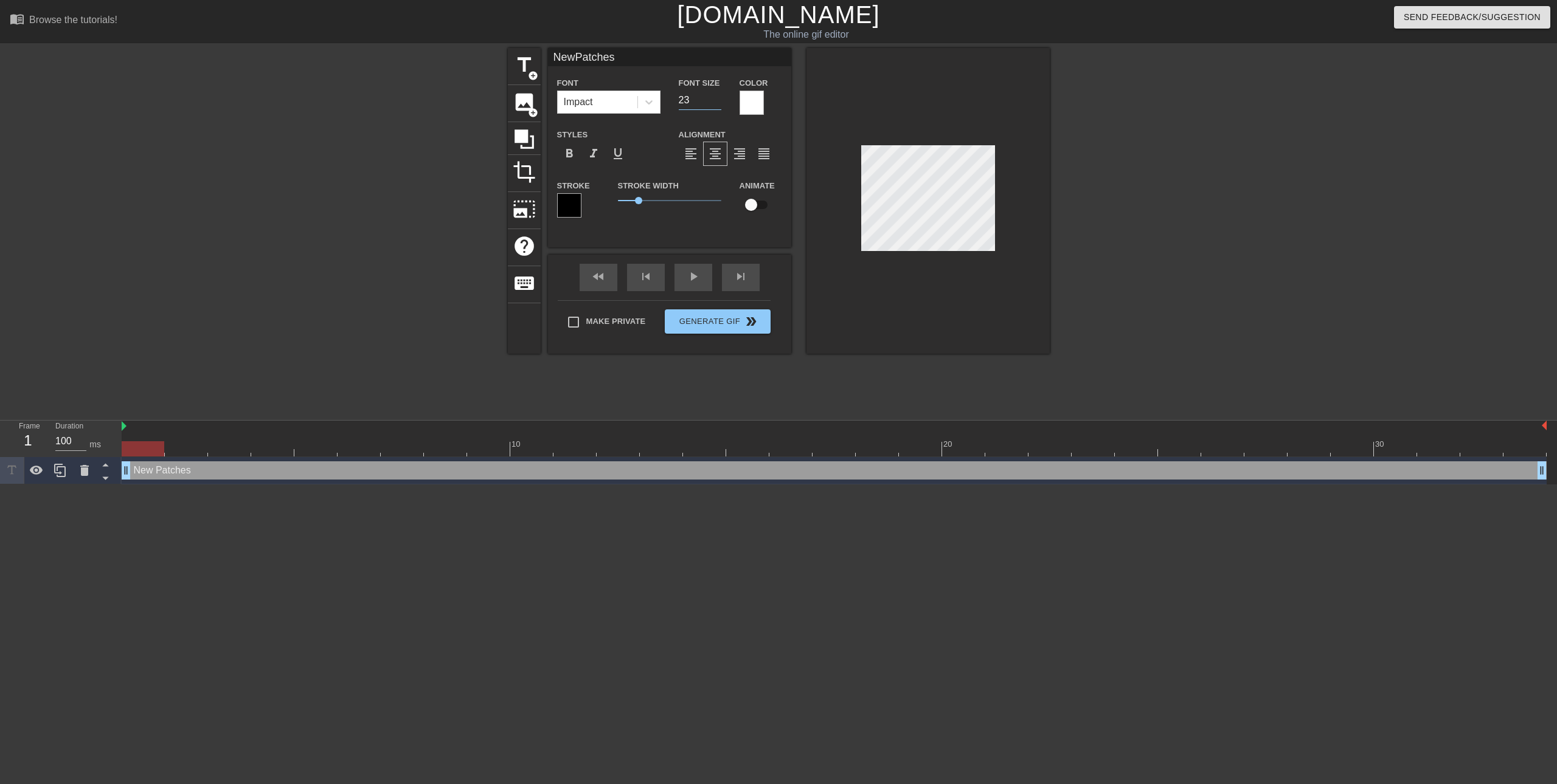
type input "23"
click at [719, 102] on input "23" at bounding box center [700, 100] width 43 height 19
click at [334, 392] on div at bounding box center [402, 230] width 183 height 364
click at [759, 201] on input "checkbox" at bounding box center [751, 204] width 69 height 23
checkbox input "true"
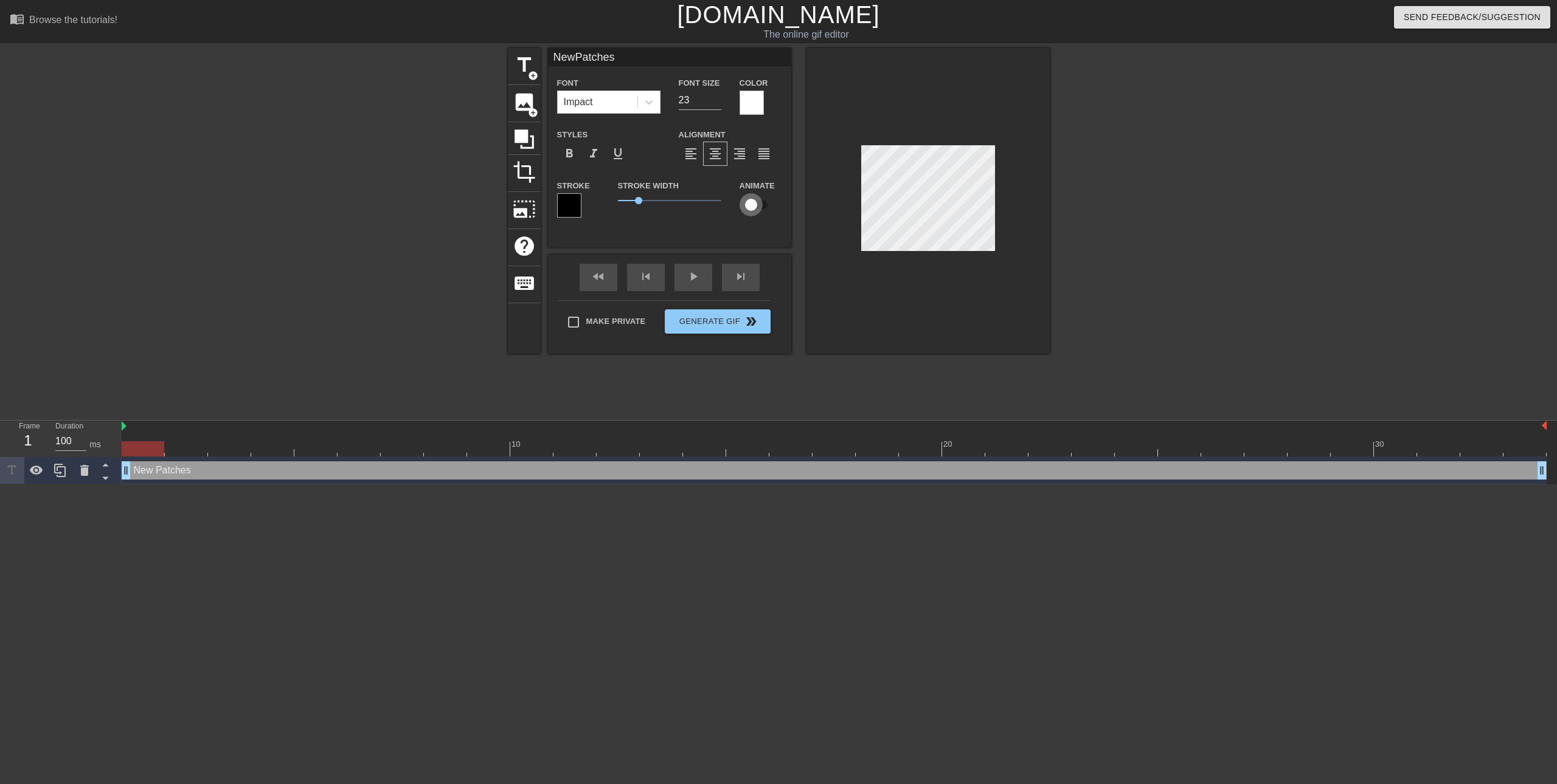
type input "NewPatches"
click at [152, 447] on div at bounding box center [143, 449] width 43 height 15
click at [532, 272] on span "keyboard" at bounding box center [524, 283] width 23 height 23
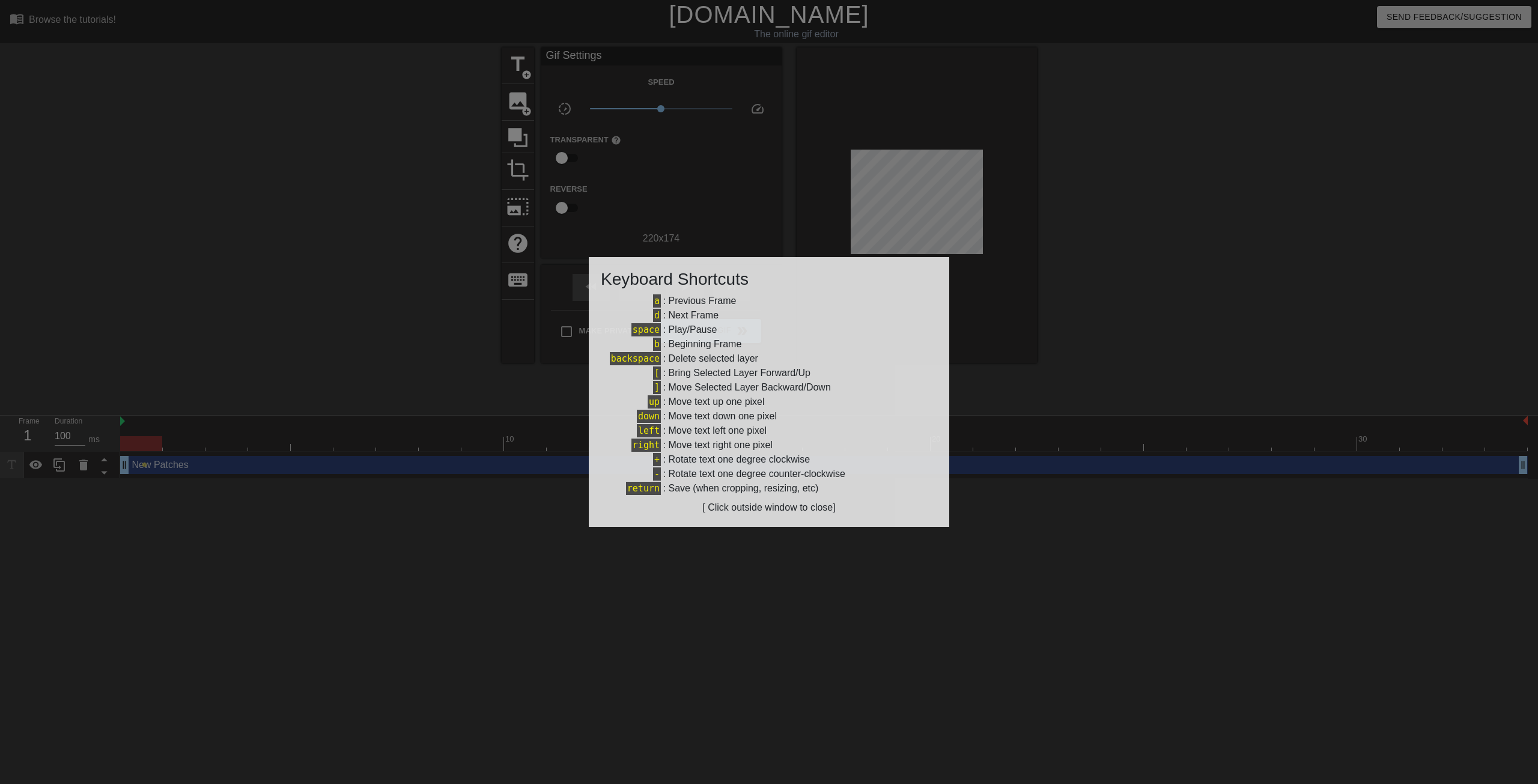
click at [1112, 369] on div at bounding box center [769, 392] width 1538 height 784
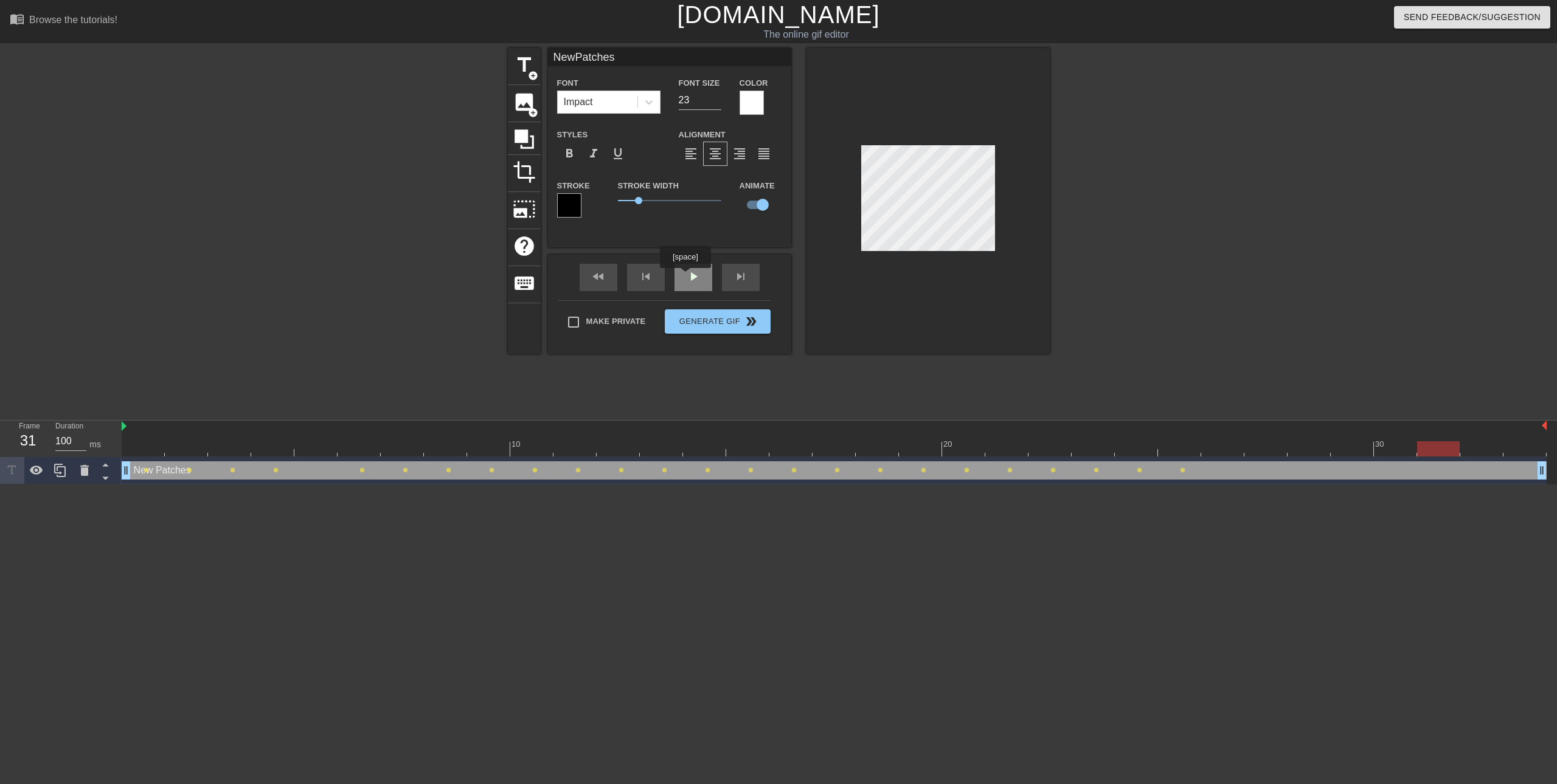
click at [685, 277] on div "fast_rewind skip_previous play_arrow skip_next" at bounding box center [670, 277] width 198 height 46
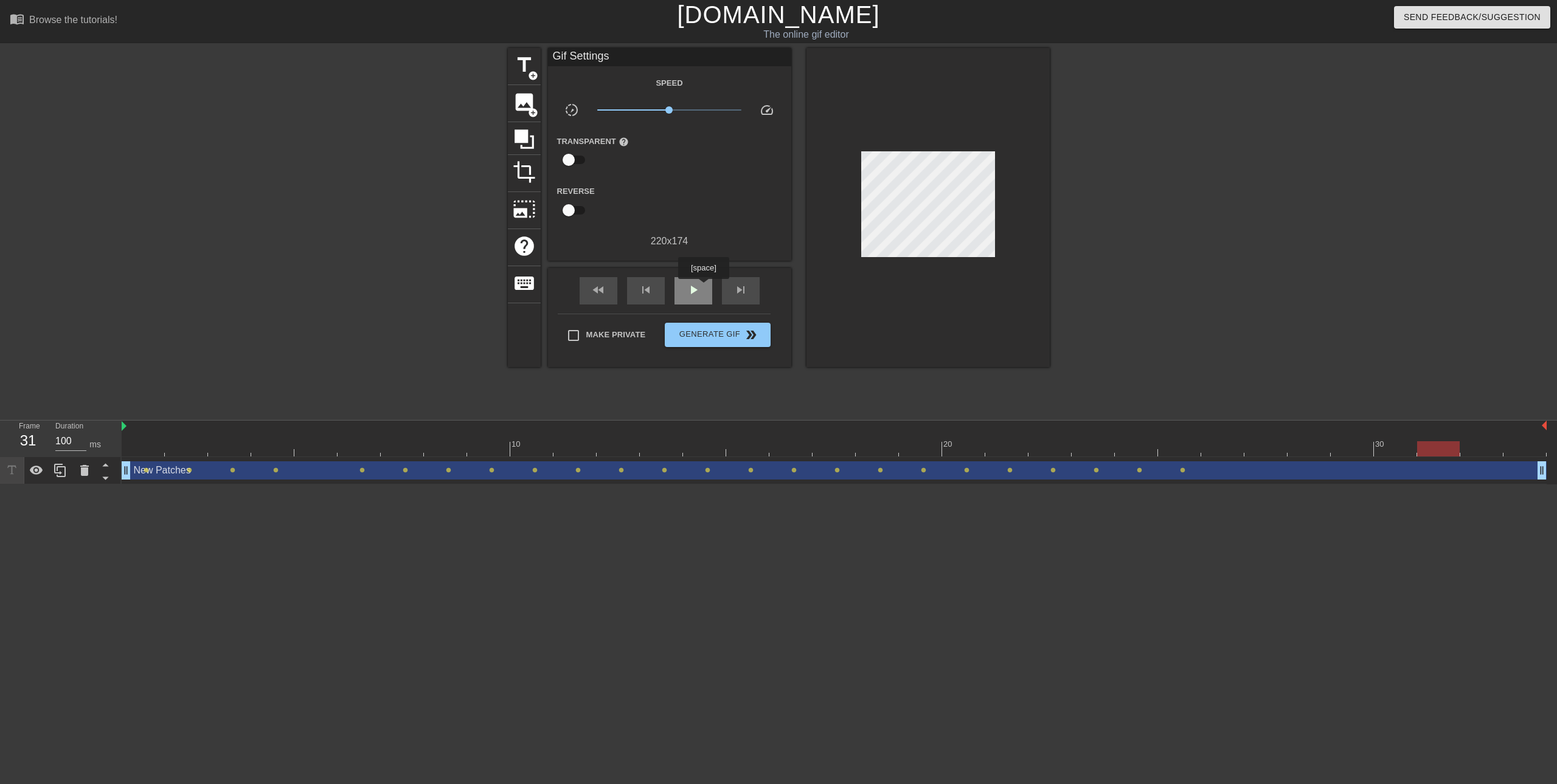
click at [703, 287] on div "play_arrow" at bounding box center [693, 291] width 38 height 28
click at [725, 343] on button "Generate Gif double_arrow" at bounding box center [717, 335] width 105 height 24
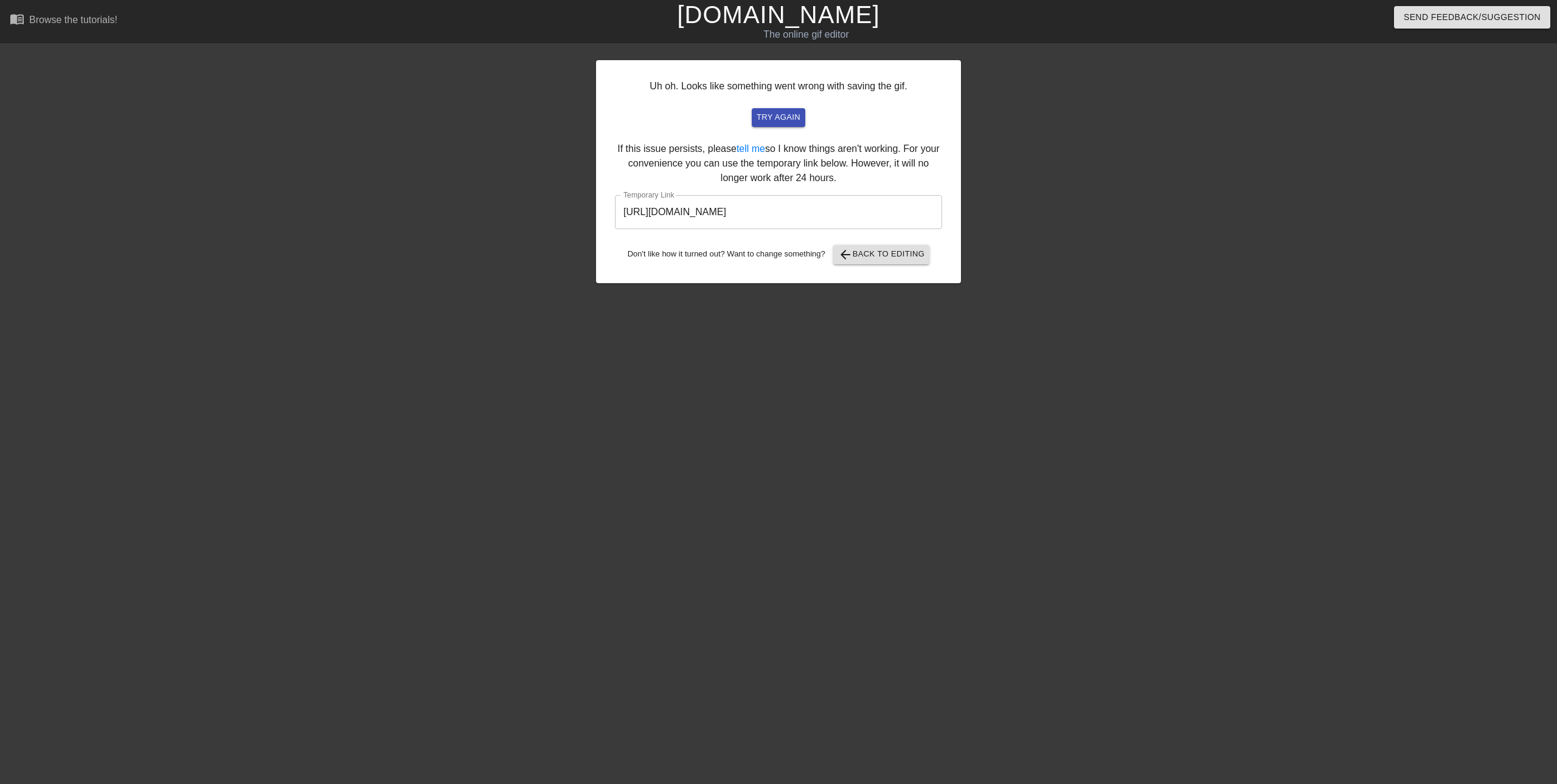
click at [833, 212] on input "[URL][DOMAIN_NAME]" at bounding box center [778, 212] width 327 height 34
click at [913, 257] on span "arrow_back Back to Editing" at bounding box center [881, 254] width 87 height 14
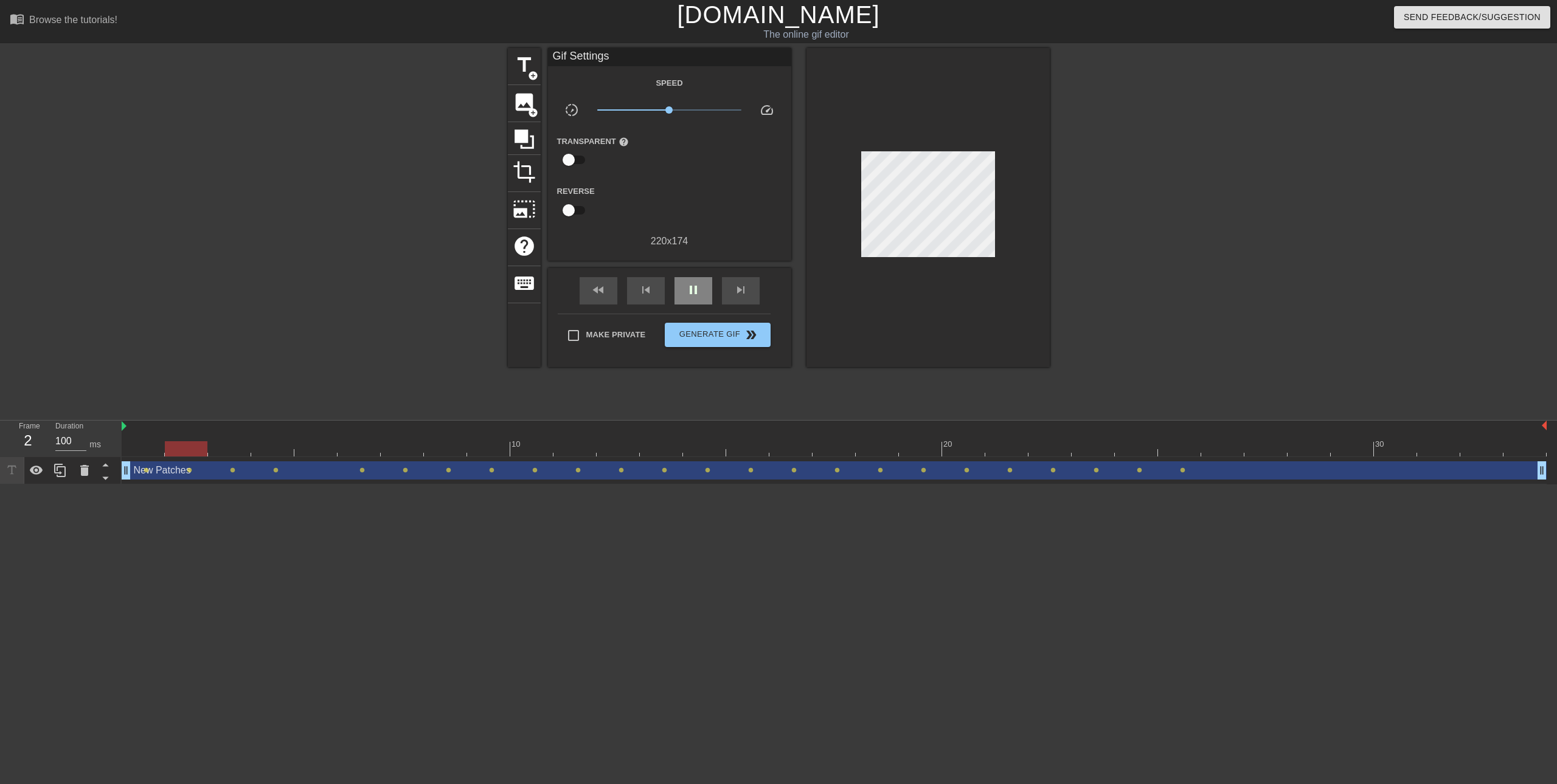
click at [709, 295] on div "pause" at bounding box center [693, 291] width 38 height 28
drag, startPoint x: 264, startPoint y: 453, endPoint x: 156, endPoint y: 447, distance: 108.2
click at [156, 447] on div at bounding box center [143, 449] width 43 height 15
click at [534, 102] on span "image" at bounding box center [524, 102] width 23 height 23
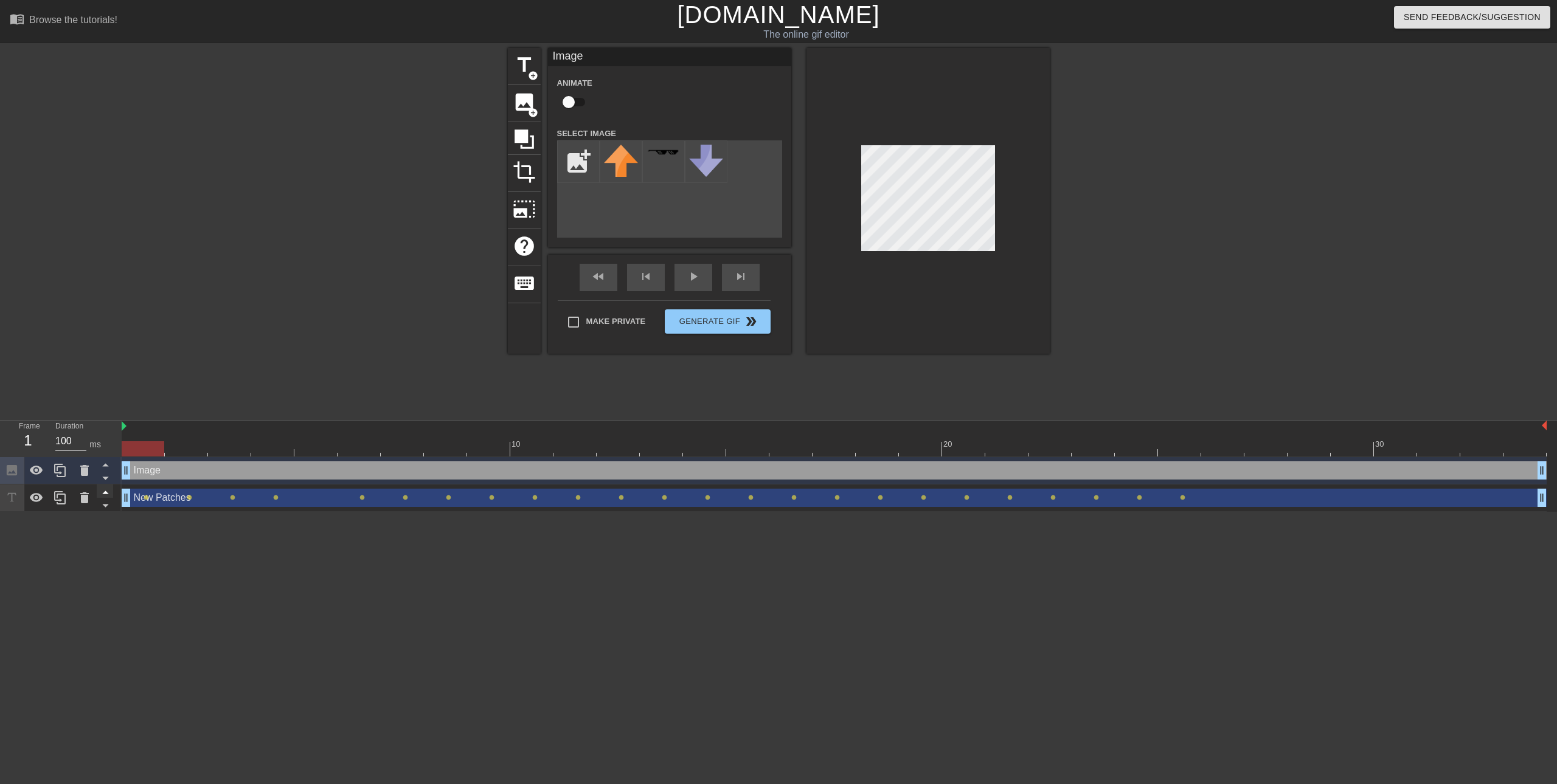
click at [101, 494] on icon at bounding box center [105, 492] width 15 height 15
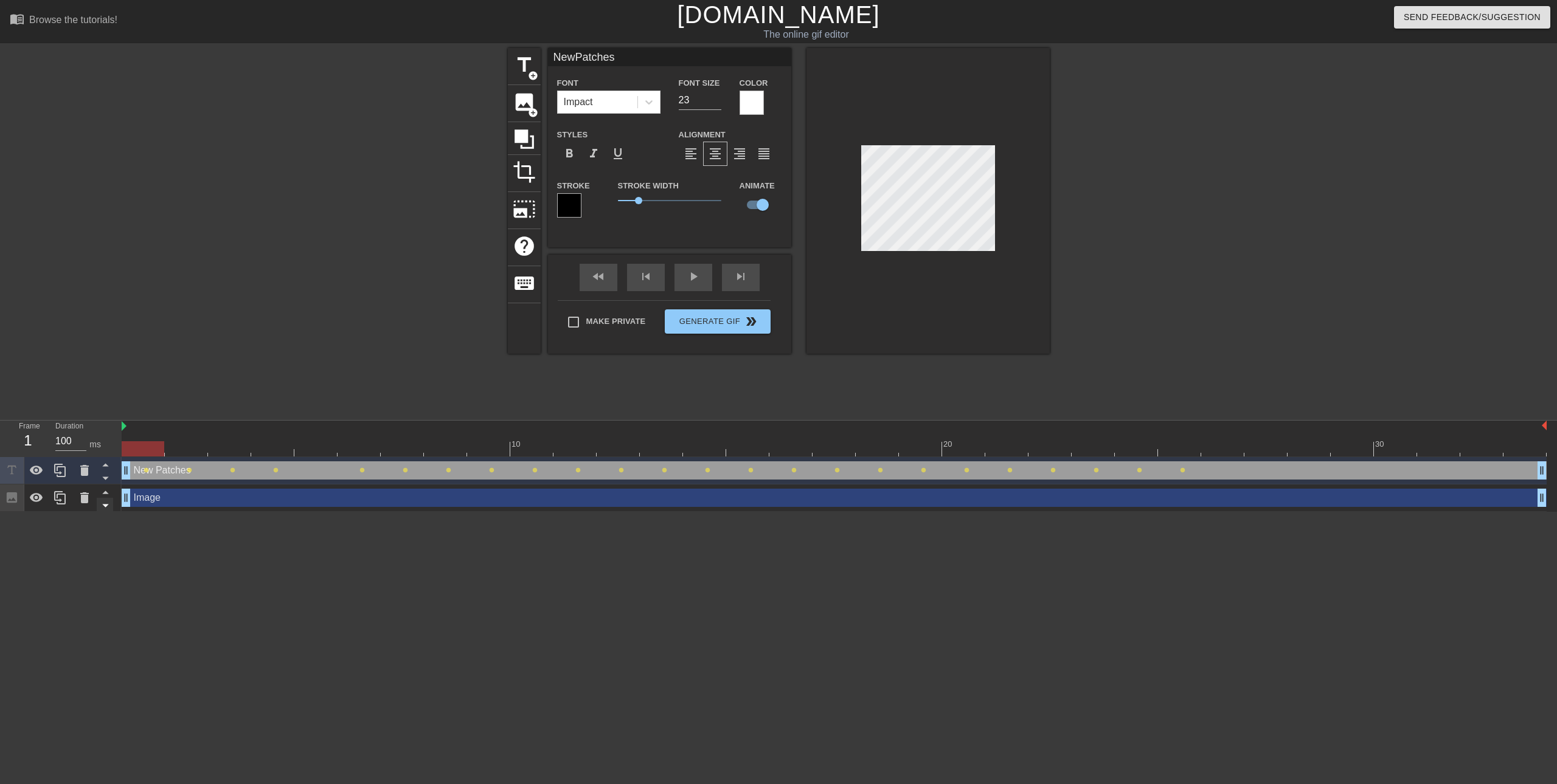
click at [106, 510] on icon at bounding box center [105, 506] width 15 height 15
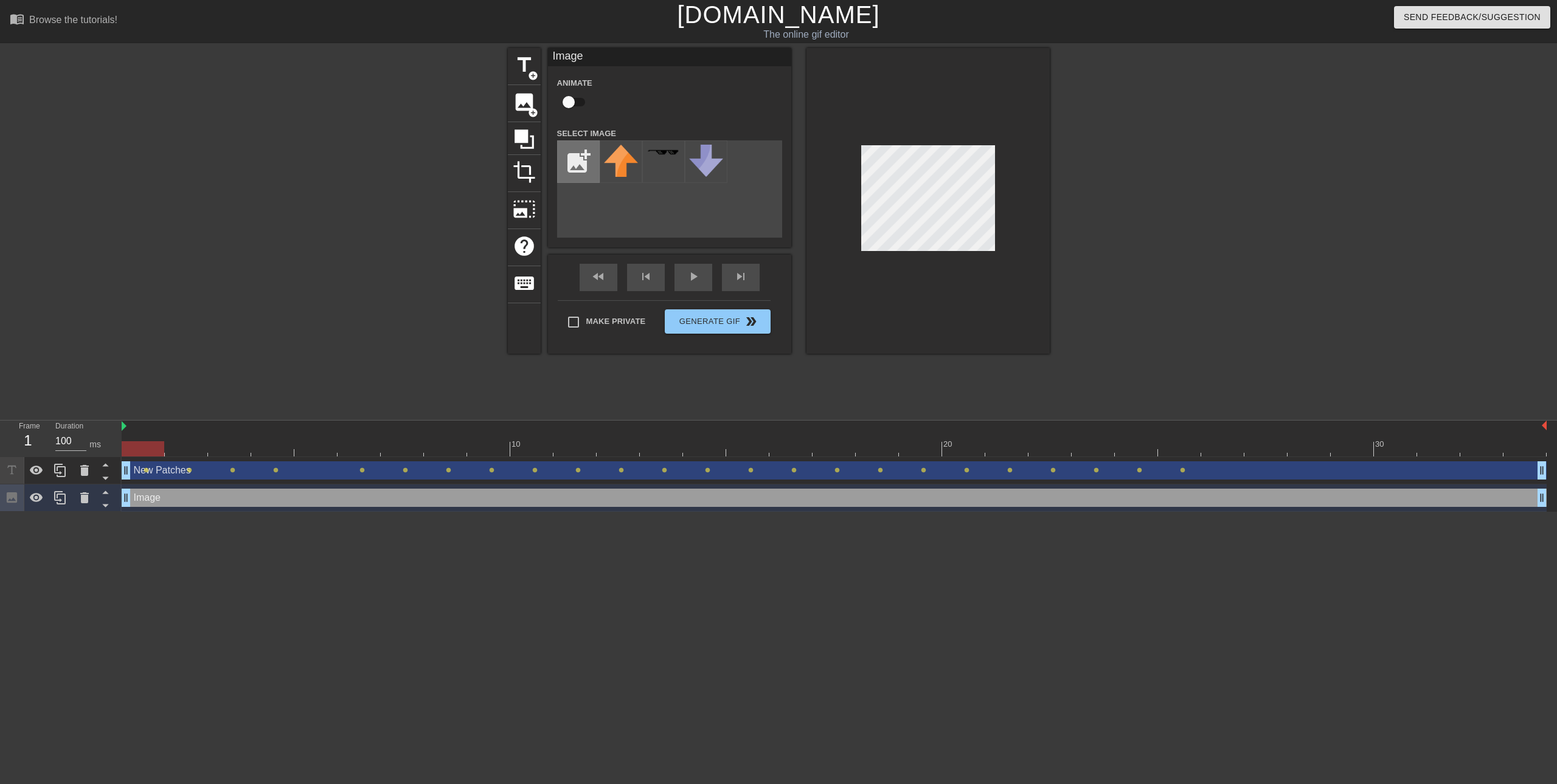
click at [581, 157] on input "file" at bounding box center [579, 162] width 41 height 41
type input "C:\fakepath\FACE1.png"
click at [629, 174] on img at bounding box center [621, 170] width 34 height 50
click at [87, 498] on icon at bounding box center [85, 497] width 9 height 11
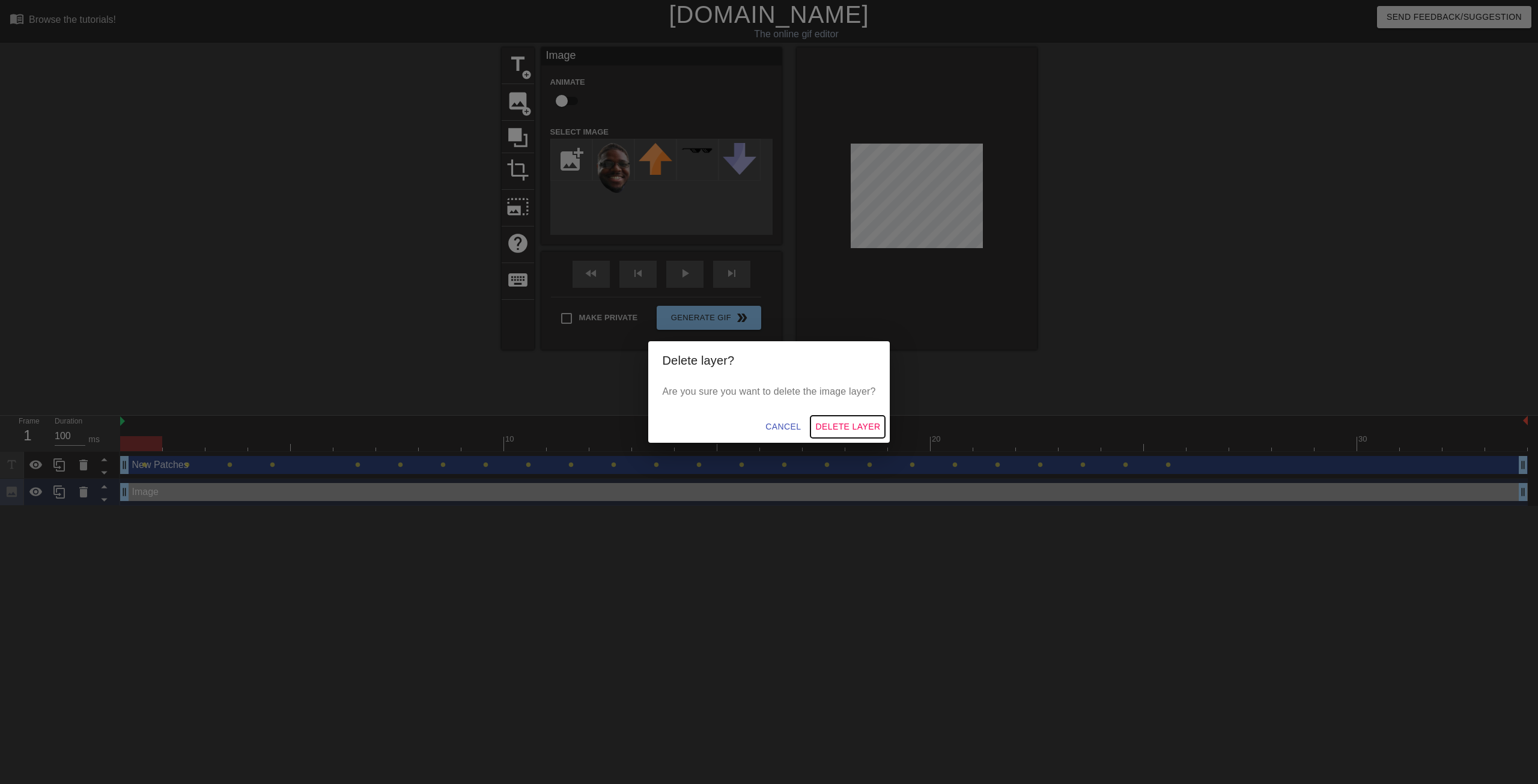
click at [822, 424] on span "Delete Layer" at bounding box center [847, 426] width 65 height 15
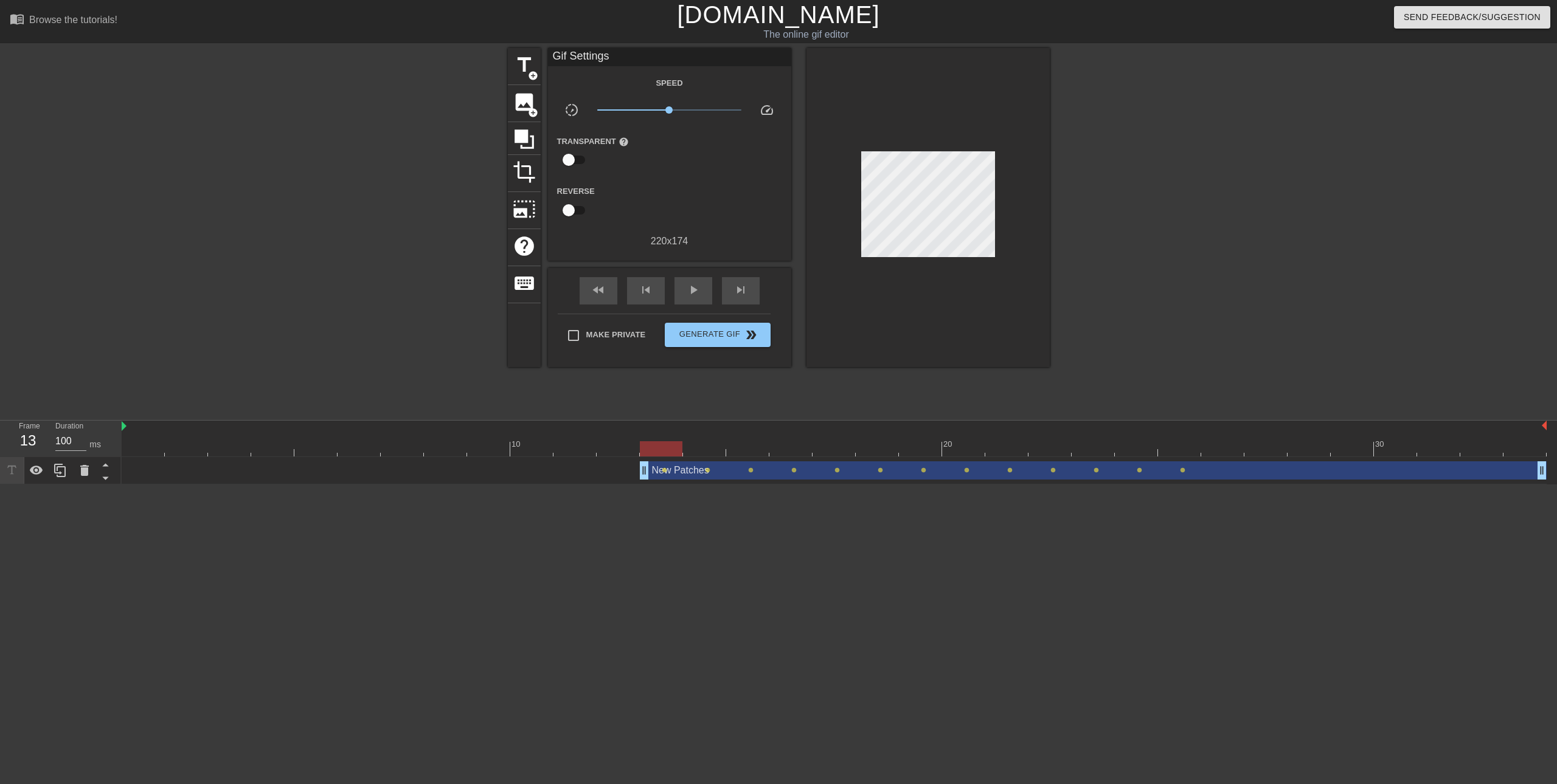
drag, startPoint x: 131, startPoint y: 475, endPoint x: 641, endPoint y: 448, distance: 510.7
click at [641, 448] on div "10 20 30 New Patches drag_handle drag_handle lens lens lens lens lens lens lens…" at bounding box center [839, 453] width 1435 height 64
click at [701, 292] on div "play_arrow" at bounding box center [693, 291] width 38 height 28
click at [650, 178] on div "Speed slow_motion_video x1.00 speed Transparent help Reverse 220 x 174" at bounding box center [670, 162] width 225 height 173
click at [525, 135] on icon at bounding box center [524, 139] width 19 height 19
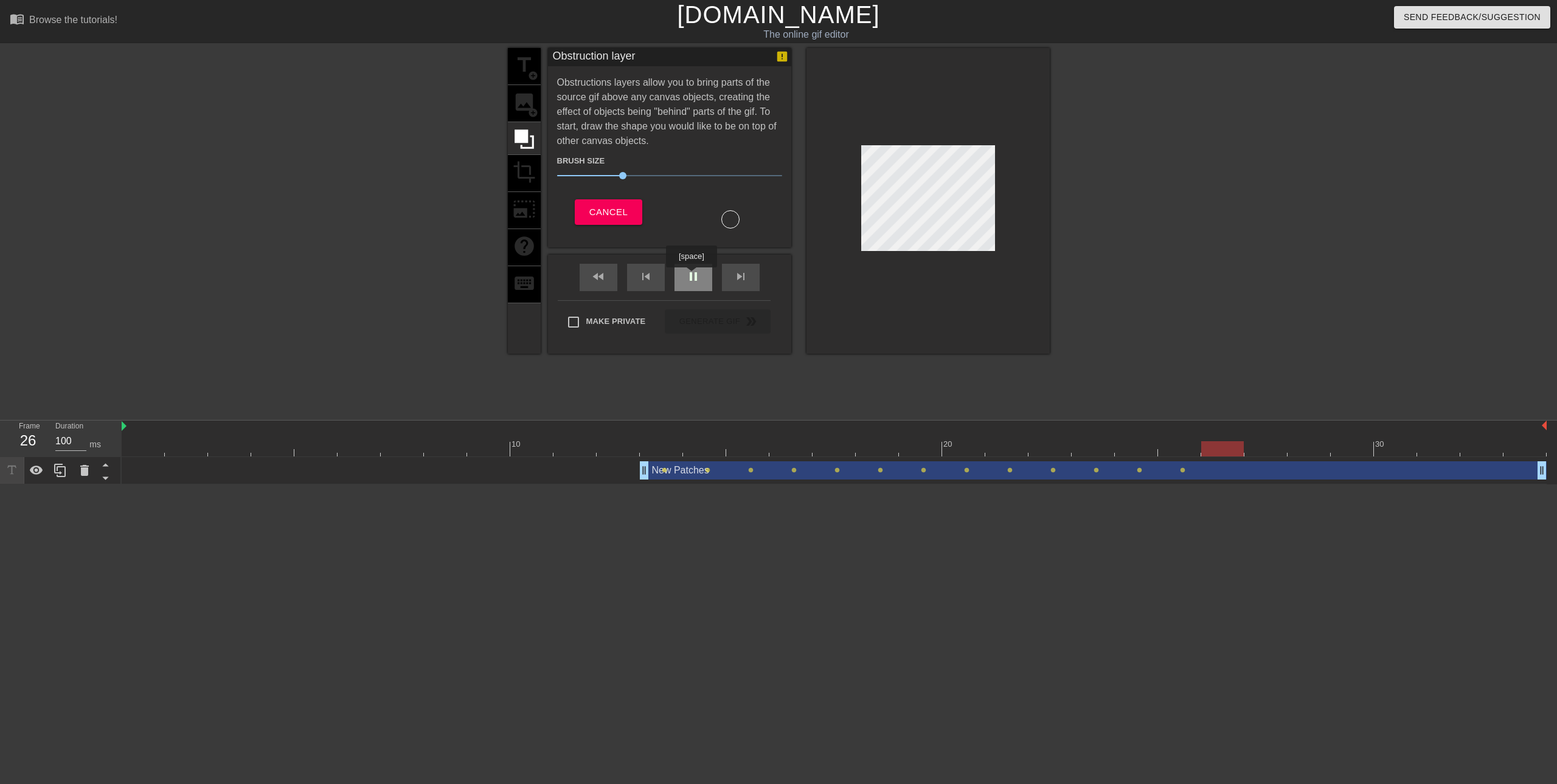
click at [691, 276] on span "pause" at bounding box center [693, 276] width 14 height 14
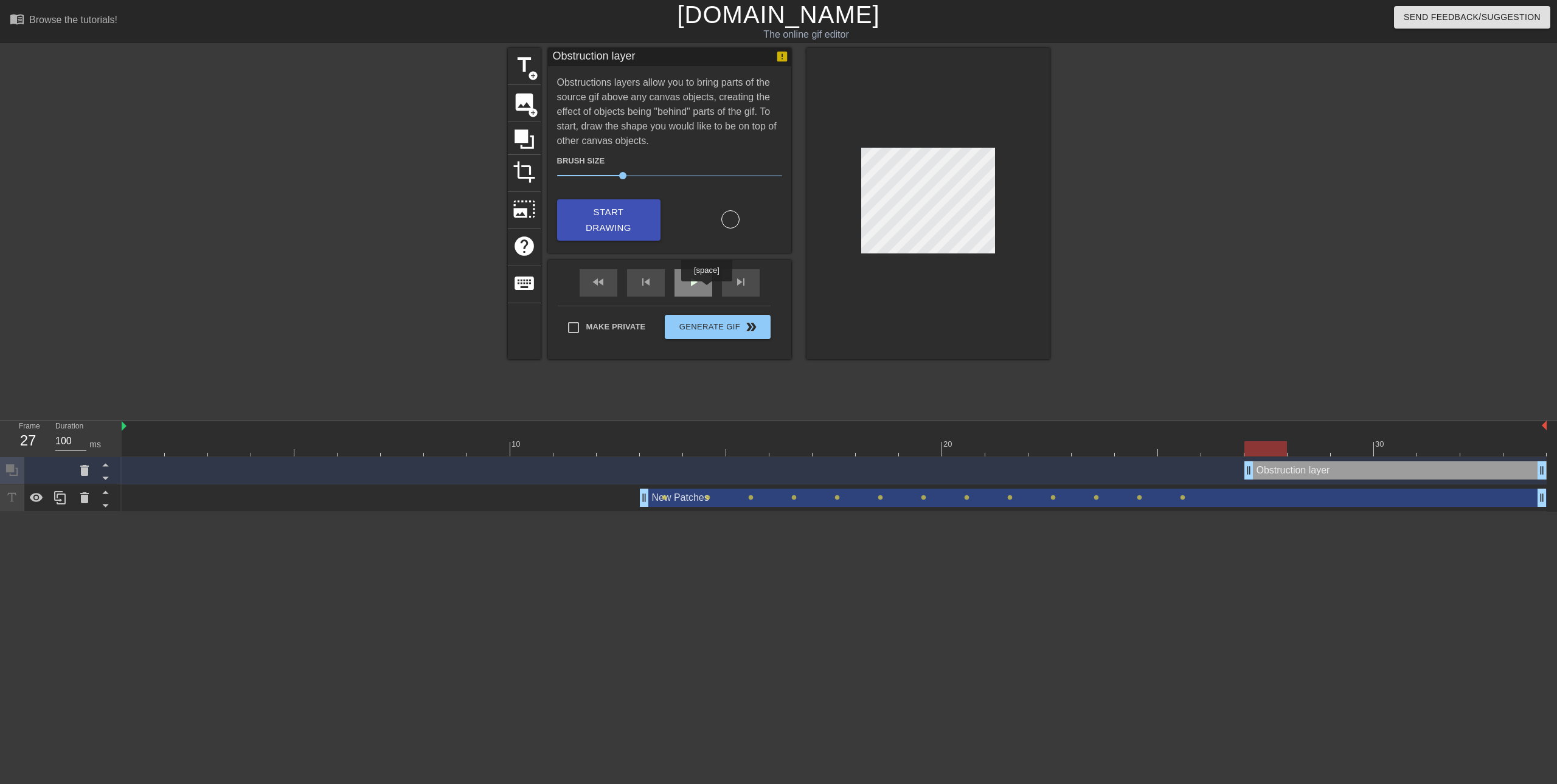
click at [706, 290] on div "play_arrow" at bounding box center [693, 283] width 38 height 28
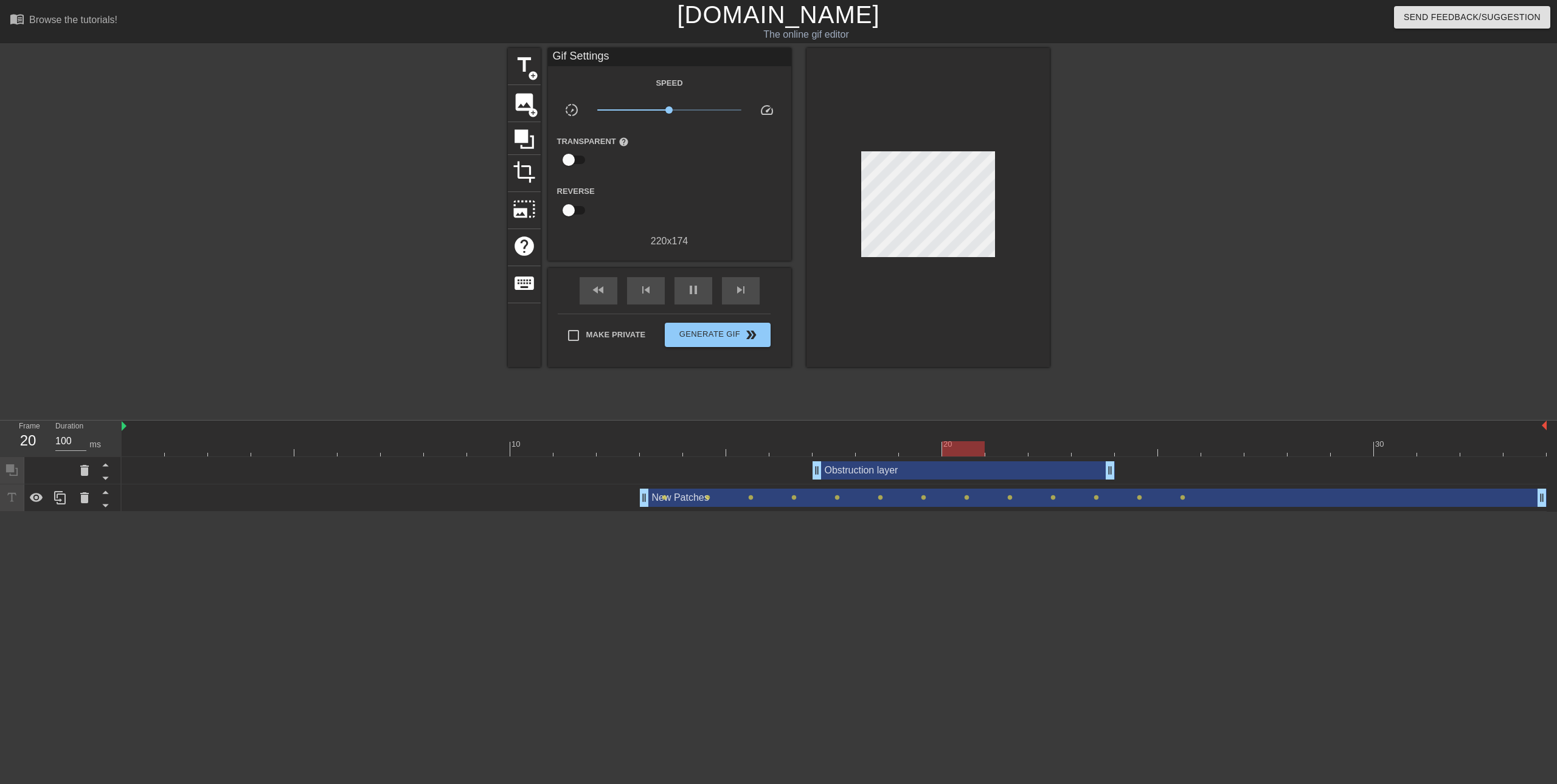
drag, startPoint x: 1326, startPoint y: 470, endPoint x: 896, endPoint y: 470, distance: 430.0
click at [896, 470] on div "Obstruction layer drag_handle drag_handle" at bounding box center [964, 470] width 302 height 18
click at [1466, 349] on div "title add_circle image add_circle crop photo_size_select_large help keyboard Gi…" at bounding box center [778, 230] width 1557 height 364
